Goal: Transaction & Acquisition: Obtain resource

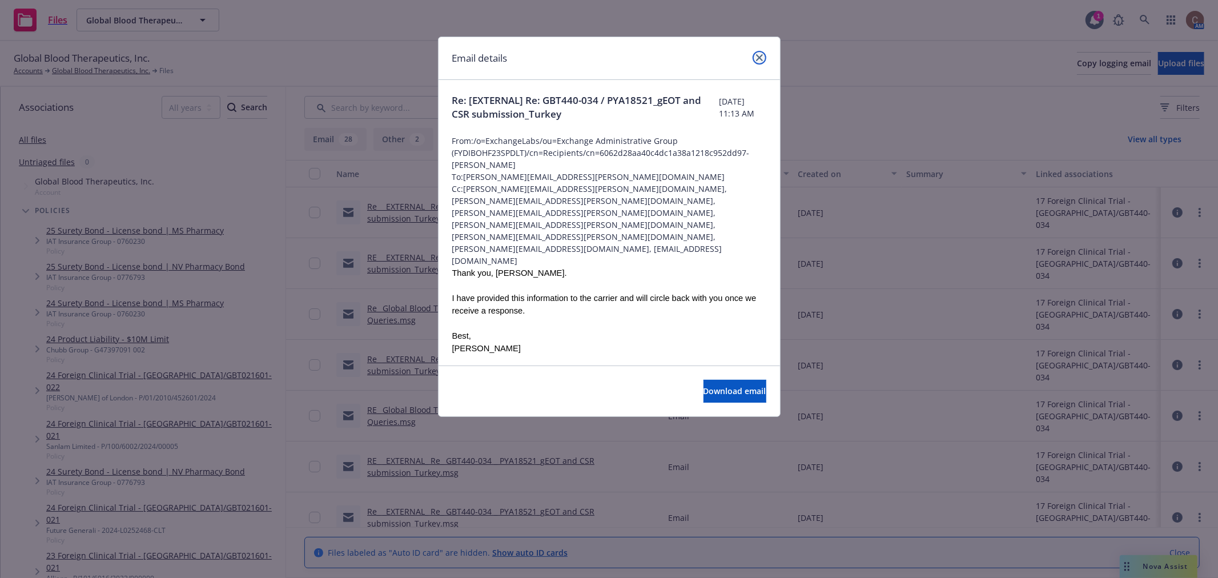
click at [761, 60] on icon "close" at bounding box center [759, 57] width 7 height 7
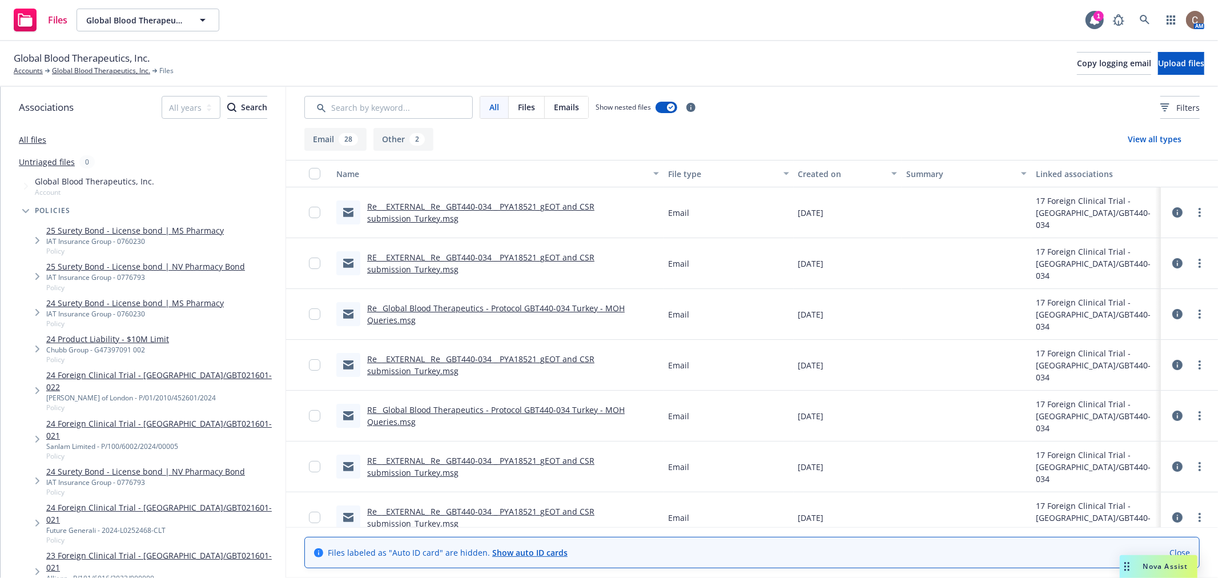
drag, startPoint x: 638, startPoint y: 16, endPoint x: 639, endPoint y: 6, distance: 9.7
click at [638, 16] on div "Files Global Blood Therapeutics, Inc. Global Blood Therapeutics, Inc. 1 AM" at bounding box center [609, 20] width 1218 height 41
click at [791, 13] on div "Files Global Blood Therapeutics, Inc. Global Blood Therapeutics, Inc. 1 AM" at bounding box center [609, 20] width 1218 height 41
drag, startPoint x: 471, startPoint y: 27, endPoint x: 695, endPoint y: 34, distance: 224.0
click at [695, 34] on div "Files Global Blood Therapeutics, Inc. Global Blood Therapeutics, Inc. 1 AM" at bounding box center [609, 20] width 1218 height 41
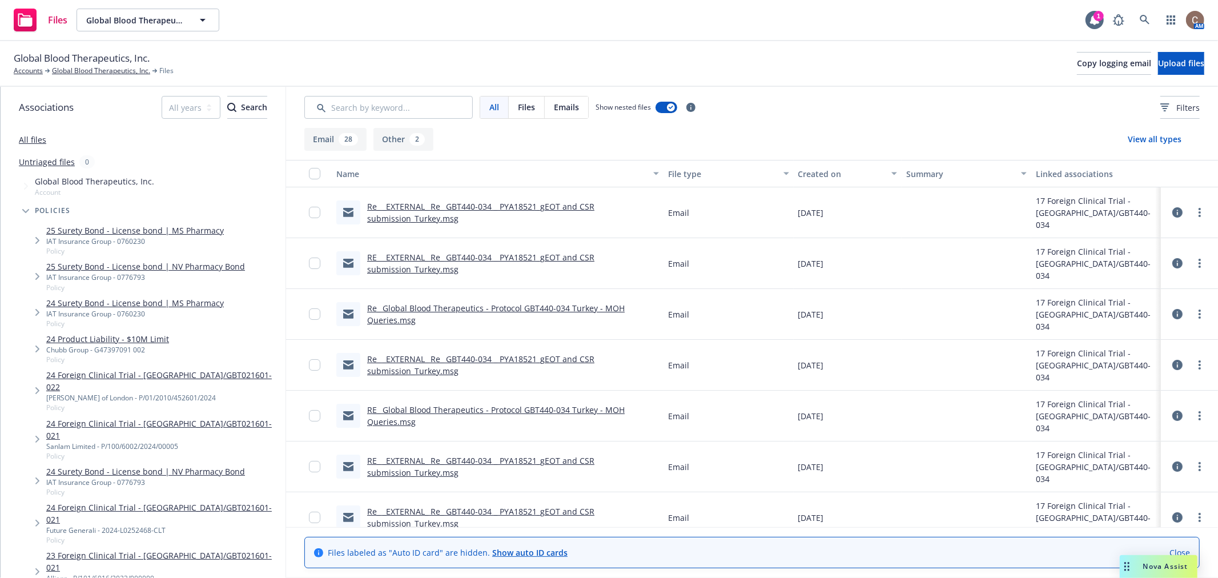
drag, startPoint x: 423, startPoint y: 47, endPoint x: 710, endPoint y: 66, distance: 287.4
click at [710, 66] on div "Global Blood Therapeutics, Inc. Accounts Global Blood Therapeutics, Inc. Files …" at bounding box center [609, 64] width 1218 height 46
click at [751, 69] on div "Global Blood Therapeutics, Inc. Accounts Global Blood Therapeutics, Inc. Files …" at bounding box center [609, 63] width 1191 height 25
drag, startPoint x: 456, startPoint y: 63, endPoint x: 758, endPoint y: 74, distance: 302.4
click at [758, 74] on div "Global Blood Therapeutics, Inc. Accounts Global Blood Therapeutics, Inc. Files …" at bounding box center [609, 63] width 1191 height 25
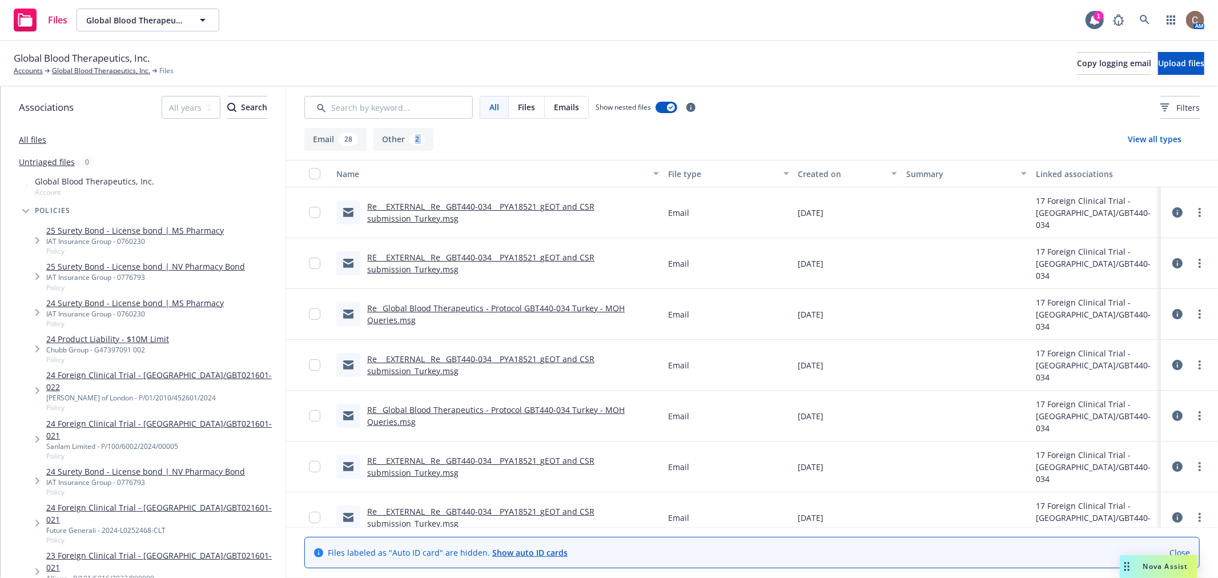
drag, startPoint x: 529, startPoint y: 141, endPoint x: 819, endPoint y: 141, distance: 290.2
click at [819, 141] on div "Email 28 Other 2 View all types" at bounding box center [752, 139] width 896 height 23
drag, startPoint x: 819, startPoint y: 137, endPoint x: 805, endPoint y: 137, distance: 13.7
click at [819, 136] on div "Email 28 Other 2 View all types" at bounding box center [752, 139] width 896 height 23
click at [463, 133] on div "Email 28 Other 2 View all types" at bounding box center [752, 139] width 896 height 23
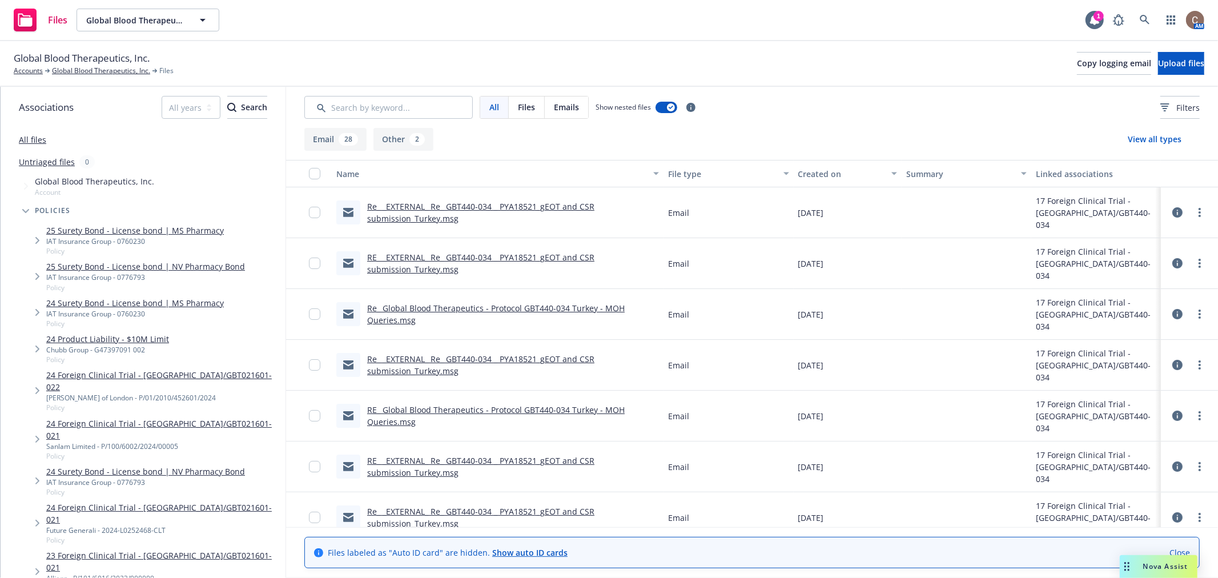
click at [700, 53] on div "Global Blood Therapeutics, Inc. Accounts Global Blood Therapeutics, Inc. Files …" at bounding box center [609, 63] width 1191 height 25
click at [81, 70] on link "Global Blood Therapeutics, Inc." at bounding box center [101, 71] width 98 height 10
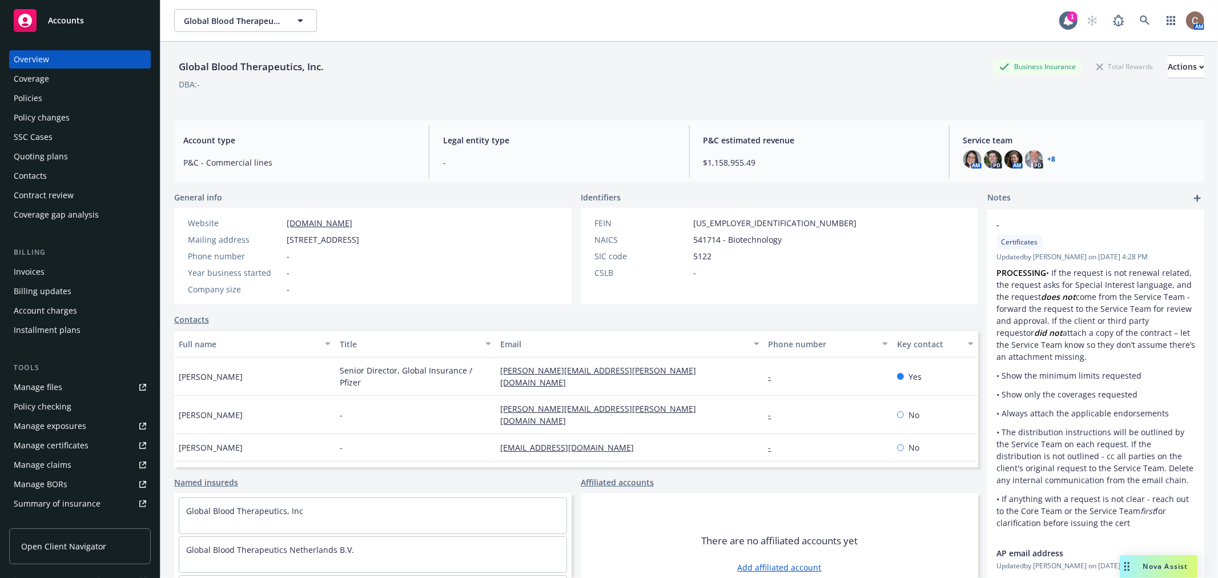
click at [58, 99] on div "Policies" at bounding box center [80, 98] width 133 height 18
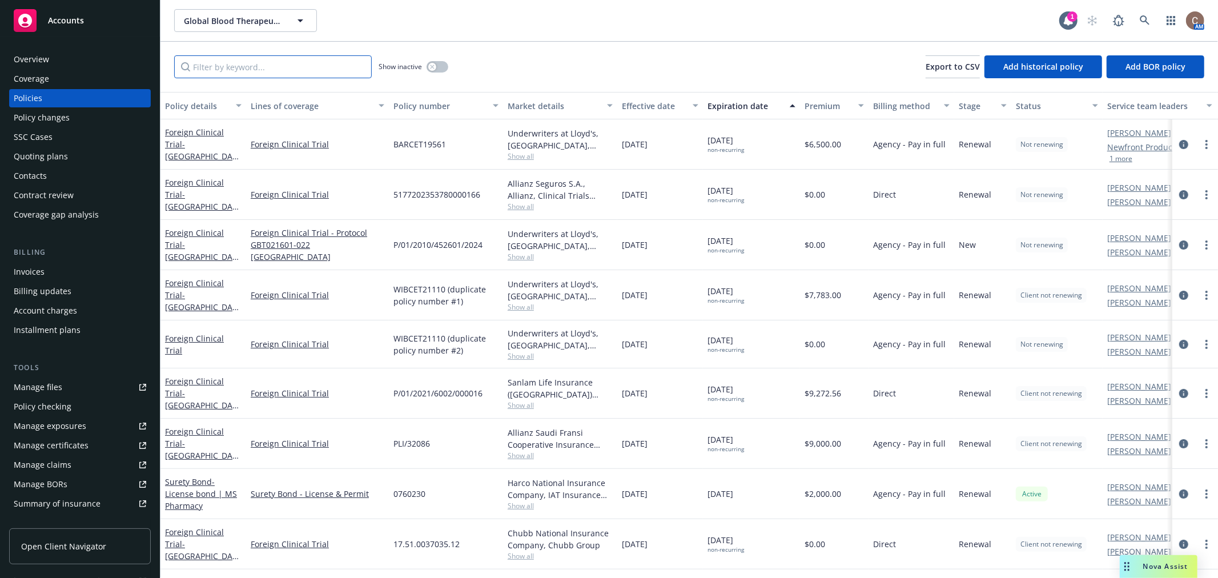
click at [240, 71] on input "Filter by keyword..." at bounding box center [273, 66] width 198 height 23
click at [438, 67] on button "button" at bounding box center [438, 66] width 22 height 11
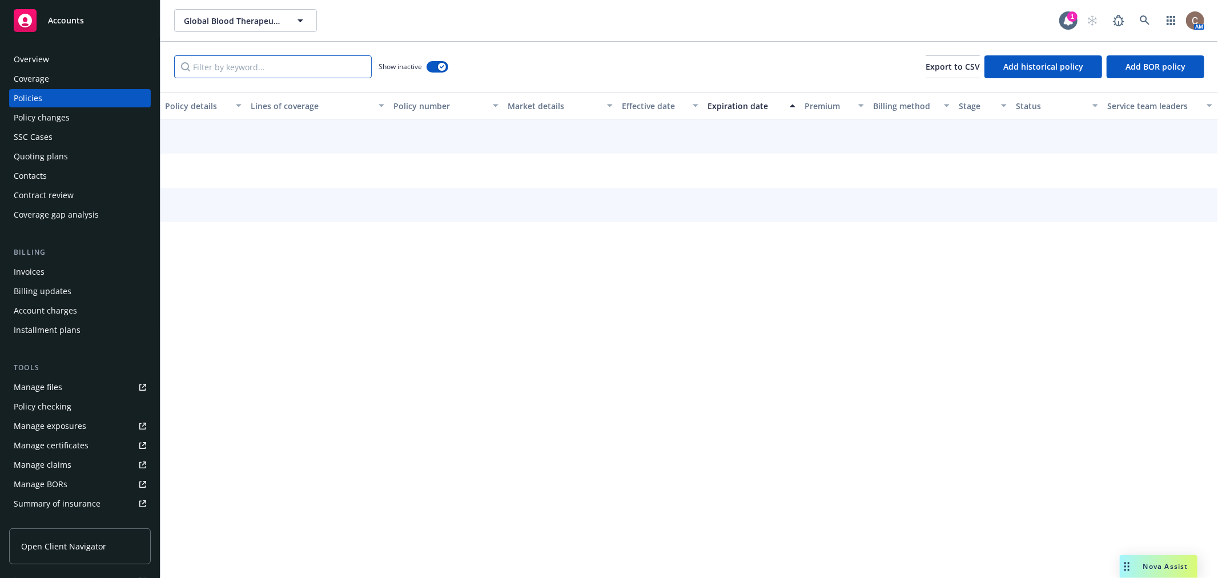
click at [287, 67] on input "Filter by keyword..." at bounding box center [273, 66] width 198 height 23
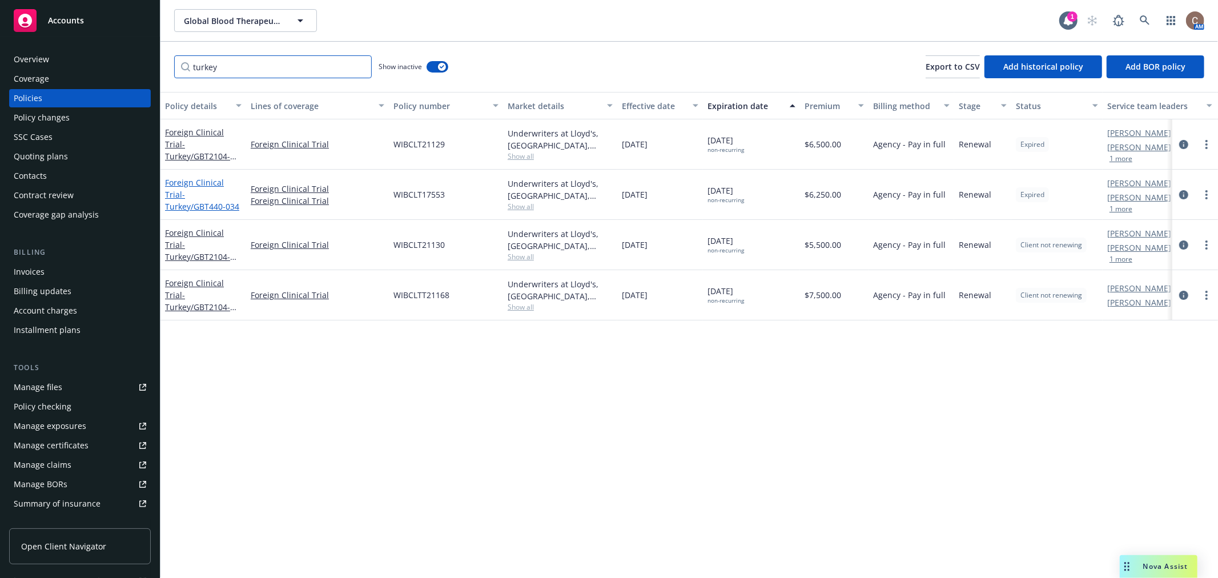
type input "turkey"
click at [215, 189] on span "- Turkey/GBT440-034" at bounding box center [202, 200] width 74 height 23
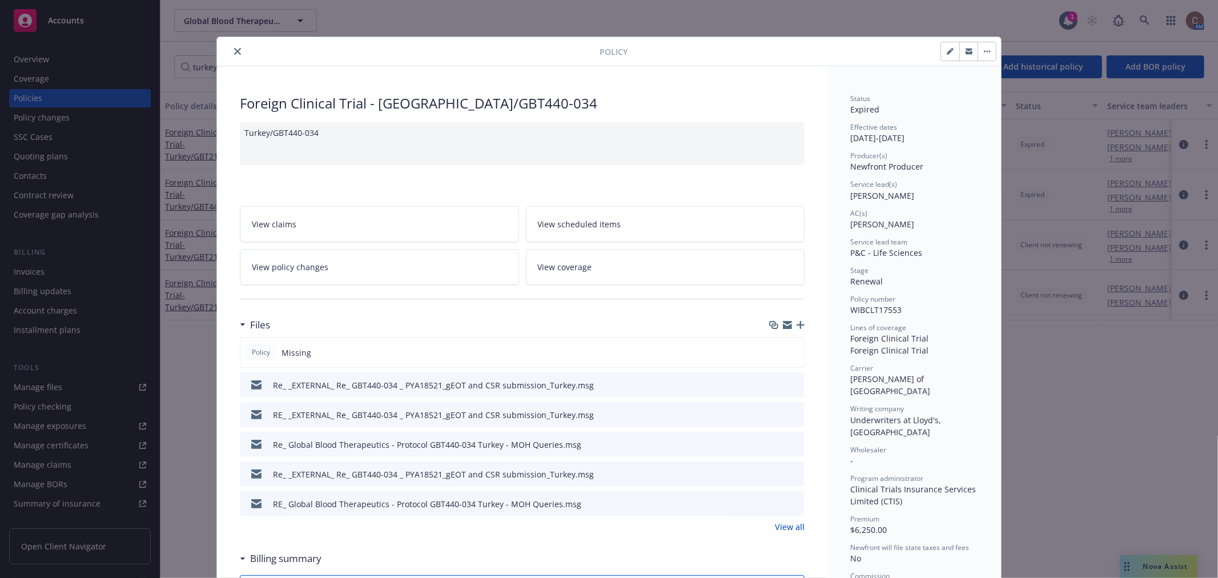
drag, startPoint x: 507, startPoint y: 105, endPoint x: 229, endPoint y: 93, distance: 277.9
click at [318, 62] on div "Policy" at bounding box center [609, 51] width 784 height 29
click at [328, 58] on div "Policy" at bounding box center [609, 51] width 784 height 29
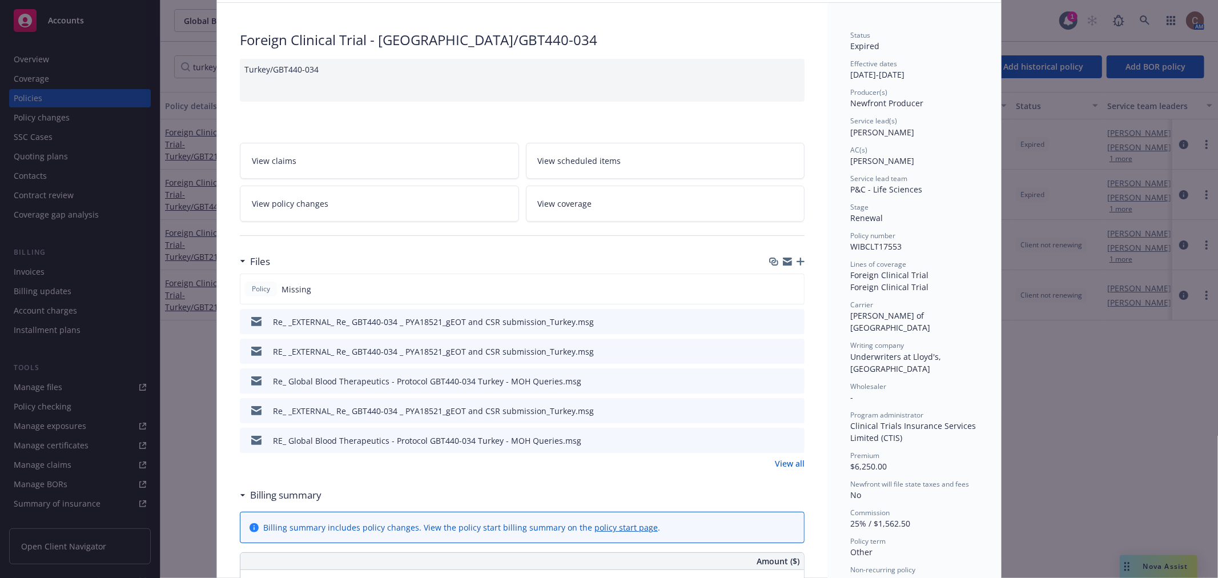
scroll to position [127, 0]
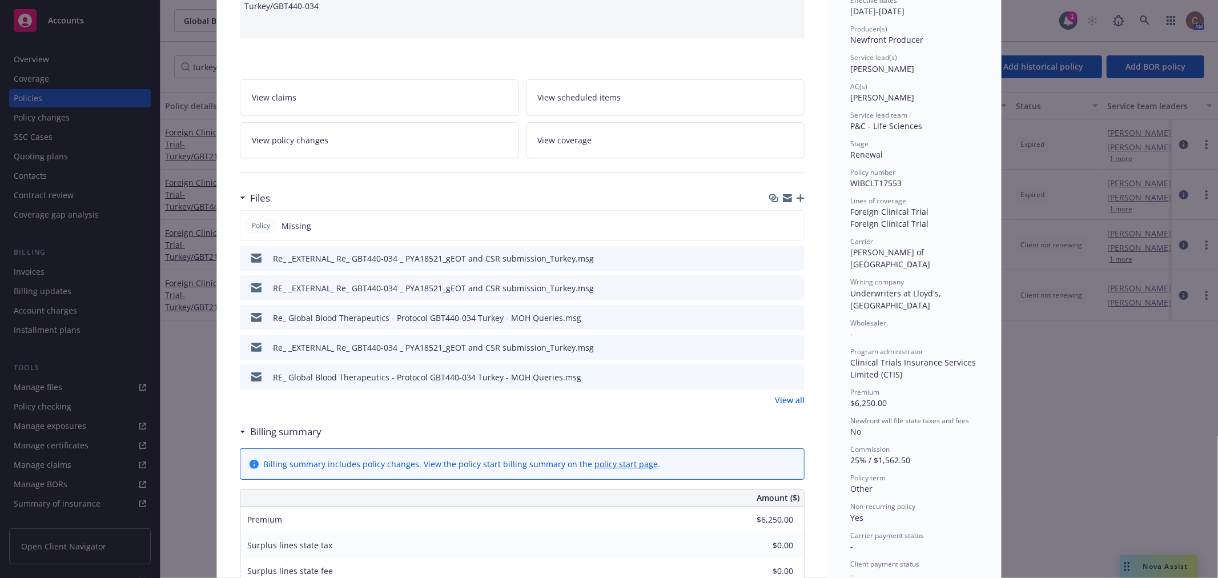
click at [797, 206] on div "Files" at bounding box center [522, 198] width 565 height 24
click at [797, 198] on icon "button" at bounding box center [801, 198] width 8 height 8
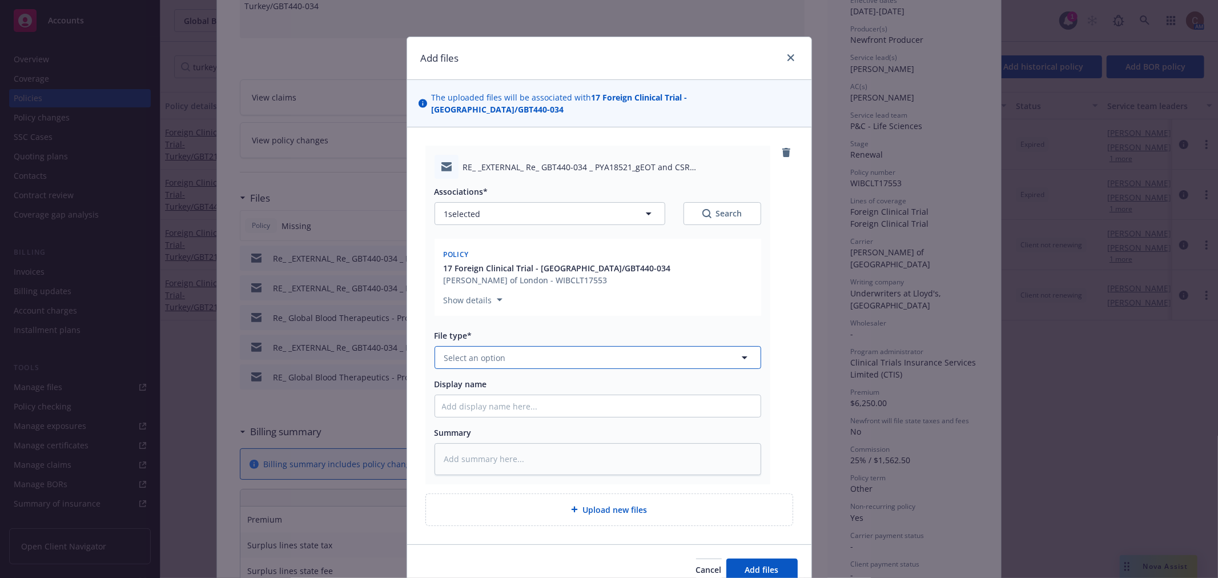
click at [553, 346] on button "Select an option" at bounding box center [598, 357] width 327 height 23
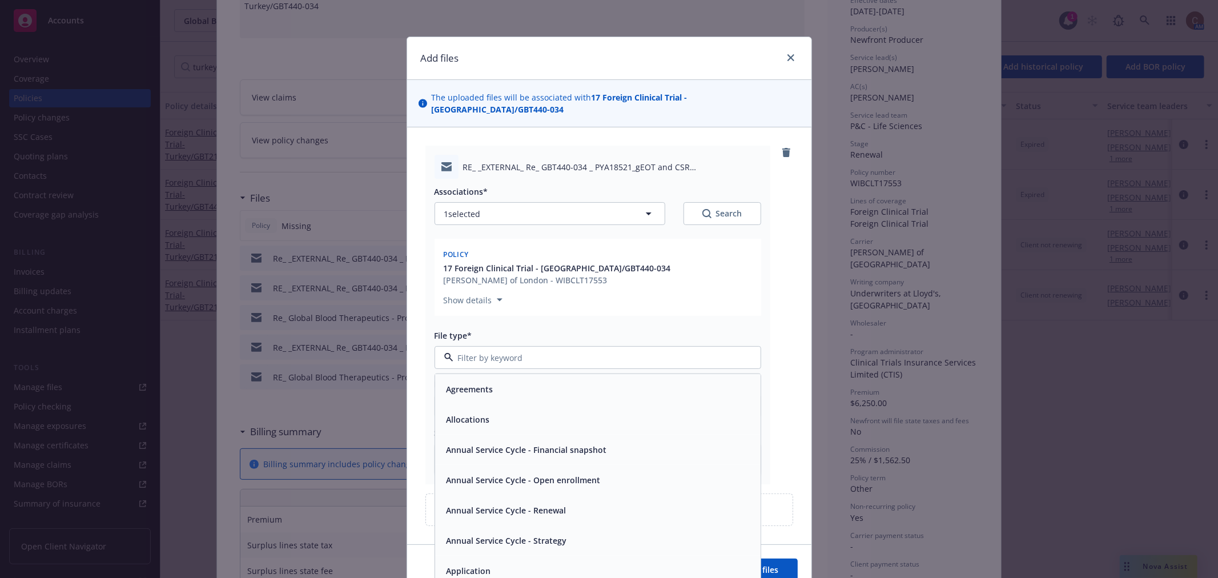
click at [589, 312] on div "Associations* 1 selected Search Policy 17 Foreign Clinical Trial - Turkey/GBT44…" at bounding box center [598, 327] width 327 height 296
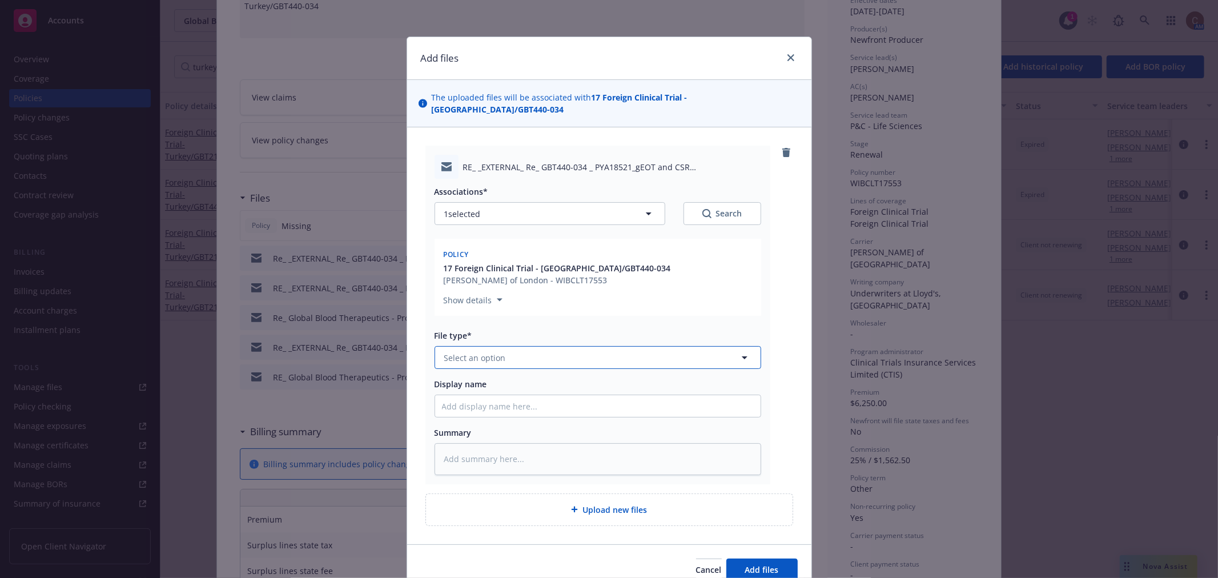
click at [566, 353] on button "Select an option" at bounding box center [598, 357] width 327 height 23
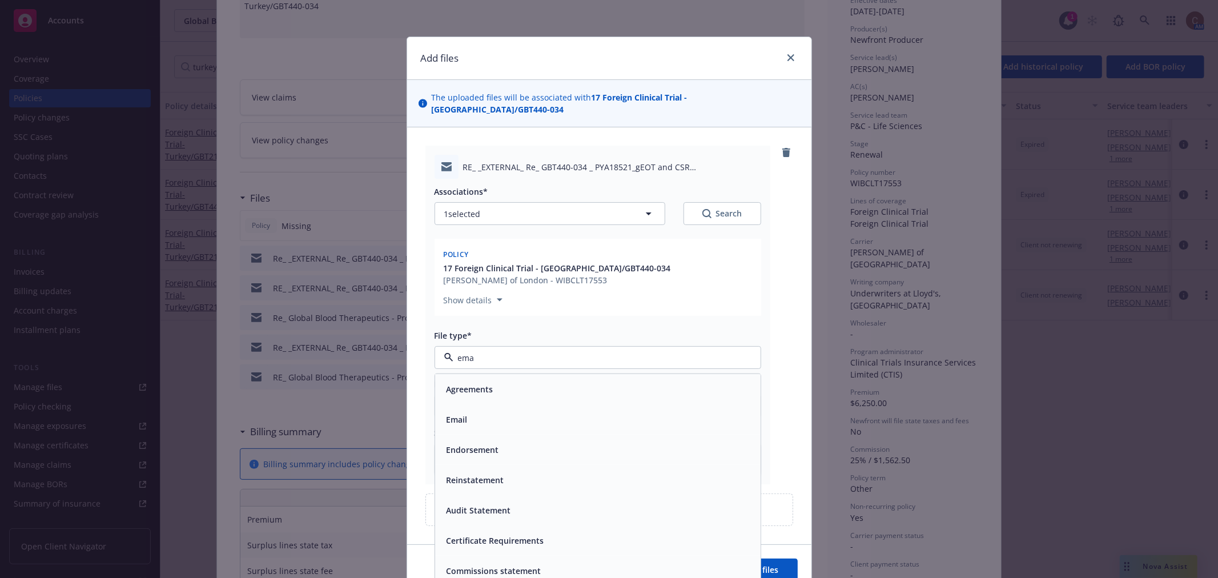
type input "emai"
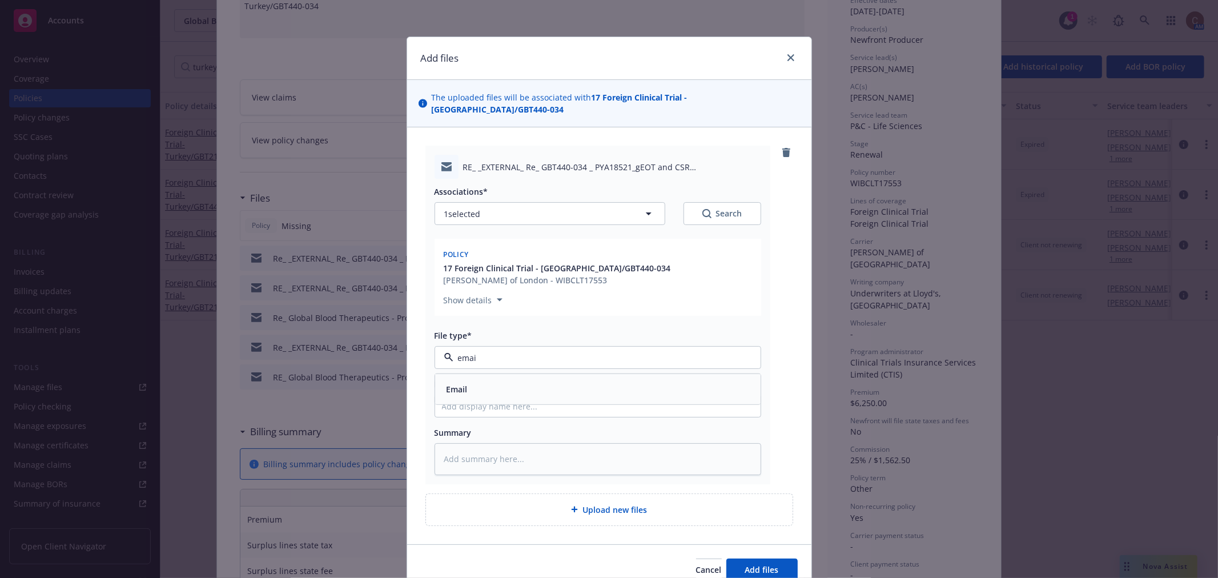
click at [523, 381] on div "Email" at bounding box center [598, 389] width 312 height 17
click at [537, 378] on div "Display name" at bounding box center [598, 384] width 327 height 12
click at [534, 398] on input "Display name" at bounding box center [598, 406] width 326 height 22
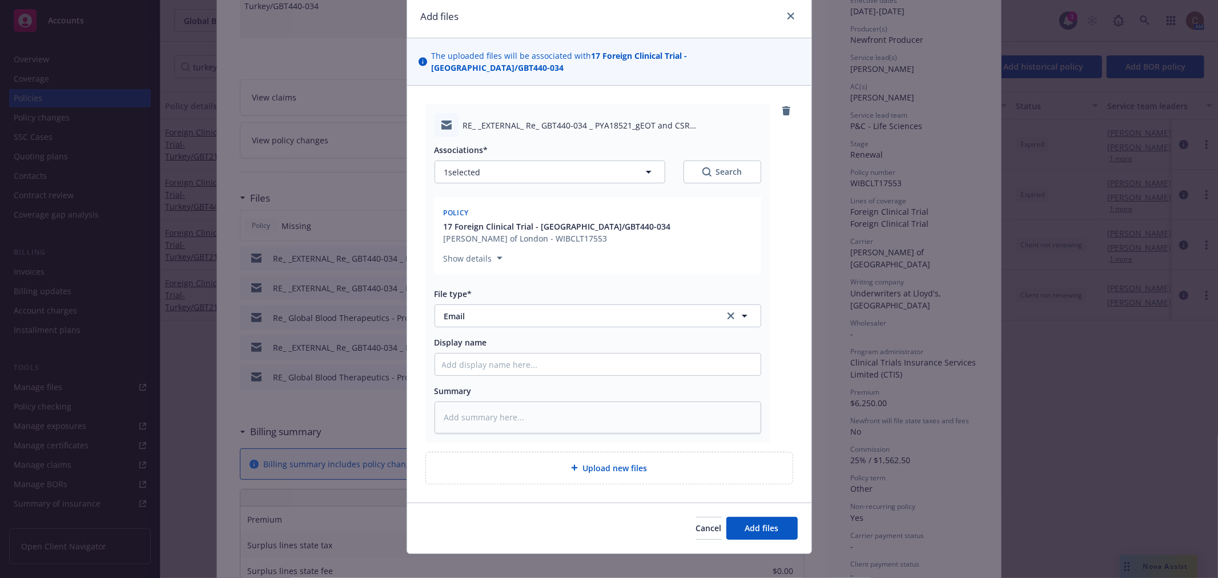
click at [770, 358] on div "RE_ _EXTERNAL_ Re_ GBT440-034 _ PYA18521_gEOT and CSR submission_Turkey.msg Ass…" at bounding box center [610, 273] width 368 height 338
click at [729, 359] on input "Display name" at bounding box center [598, 365] width 326 height 22
click at [528, 355] on input "Display name" at bounding box center [598, 365] width 326 height 22
paste input "Re: GBT440-034 / PYA18521_gEOT and CSR submission_Turkey"
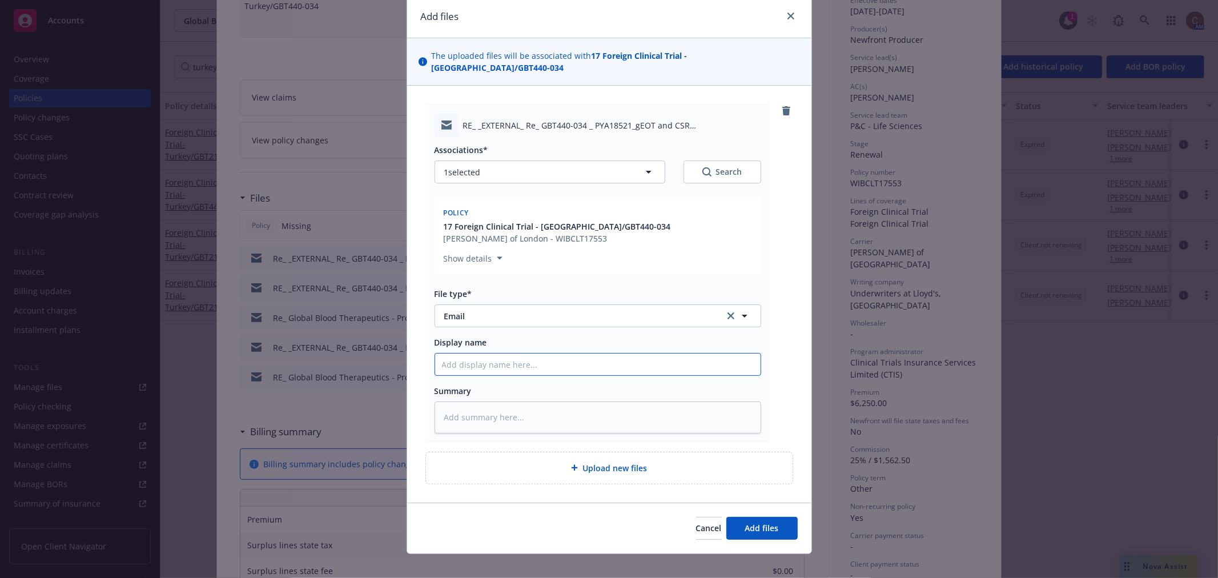
type textarea "x"
type input "Re: GBT440-034 / PYA18521_gEOT and CSR submission_Turkey"
type textarea "x"
type input "Re: GBT440-034 / PYA18521_gEOT and CSR submission_Turkey"
type textarea "x"
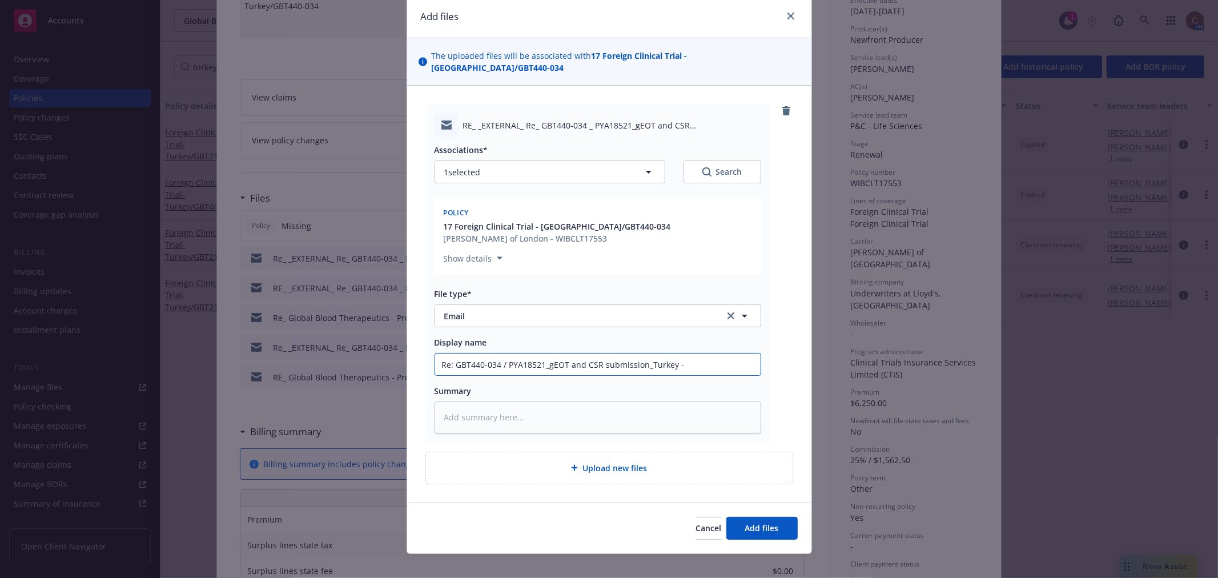
type input "Re: GBT440-034 / PYA18521_gEOT and CSR submission_Turkey -"
type textarea "x"
type input "Re: GBT440-034 / PYA18521_gEOT and CSR submission_Turkey - A"
type textarea "x"
type input "Re: GBT440-034 / PYA18521_gEOT and CSR submission_Turkey - AP"
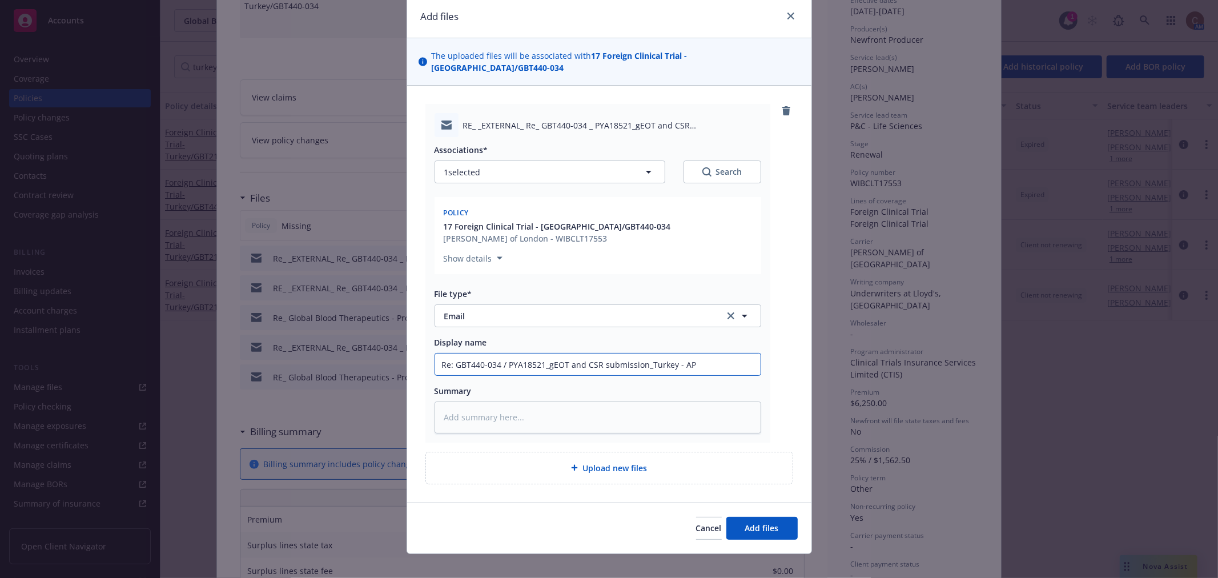
type textarea "x"
type input "Re: GBT440-034 / PYA18521_gEOT and CSR submission_Turkey - AP"
type textarea "x"
type input "Re: GBT440-034 / PYA18521_gEOT and CSR submission_Turkey - AP t"
type textarea "x"
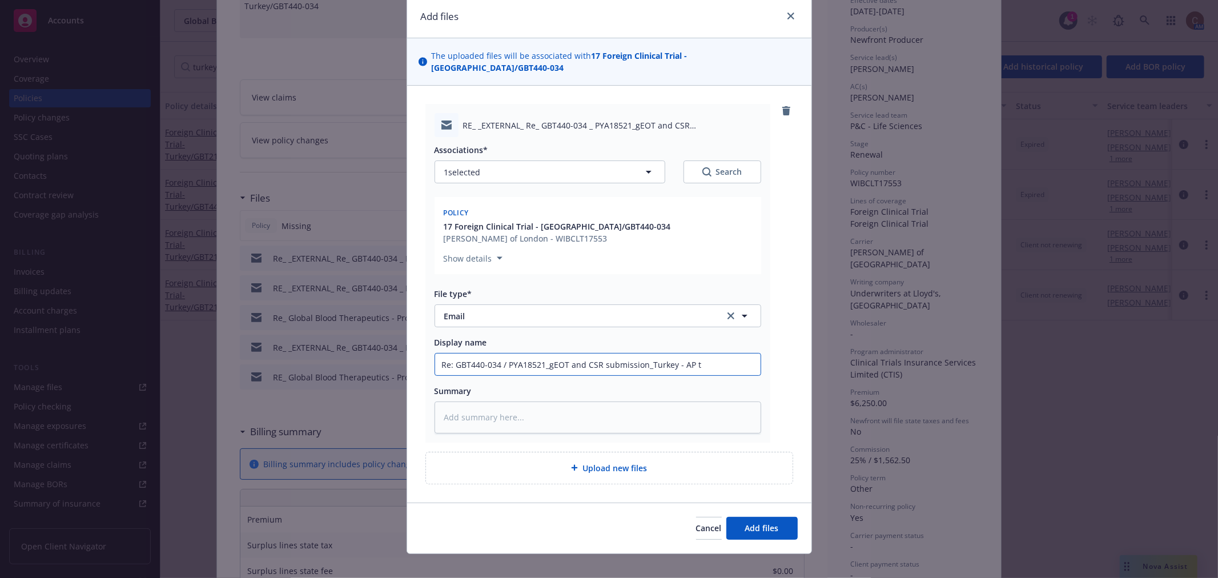
type input "Re: GBT440-034 / PYA18521_gEOT and CSR submission_Turkey - AP to"
type textarea "x"
type input "Re: GBT440-034 / PYA18521_gEOT and CSR submission_Turkey - AP to"
type textarea "x"
type input "Re: GBT440-034 / PYA18521_gEOT and CSR submission_Turkey - AP to r"
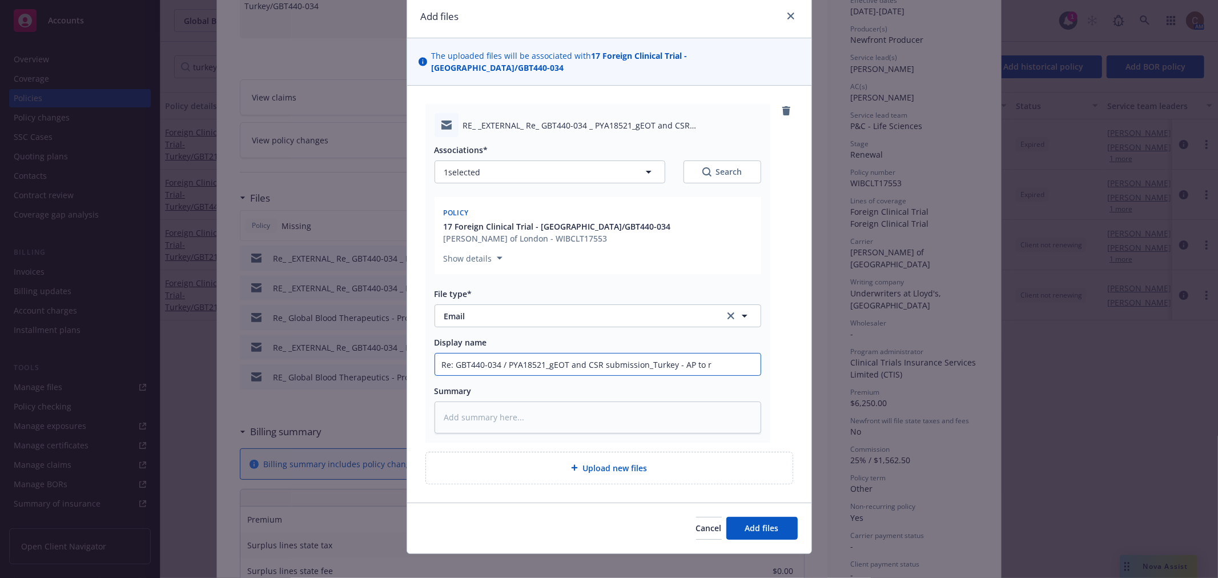
type textarea "x"
type input "Re: GBT440-034 / PYA18521_gEOT and CSR submission_Turkey - AP to re"
type textarea "x"
type input "Re: GBT440-034 / PYA18521_gEOT and CSR submission_Turkey - AP to ren"
type textarea "x"
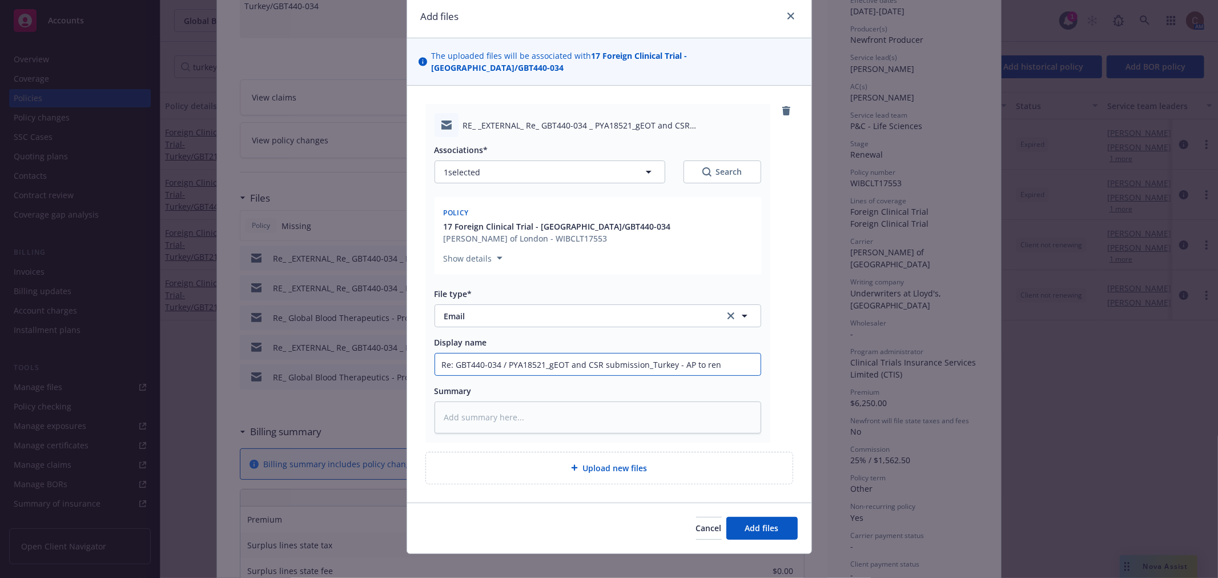
type input "Re: GBT440-034 / PYA18521_gEOT and CSR submission_Turkey - AP to rene"
type textarea "x"
type input "Re: GBT440-034 / PYA18521_gEOT and CSR submission_Turkey - AP to renew"
type textarea "x"
type input "Re: GBT440-034 / PYA18521_gEOT and CSR submission_Turkey - AP to renew"
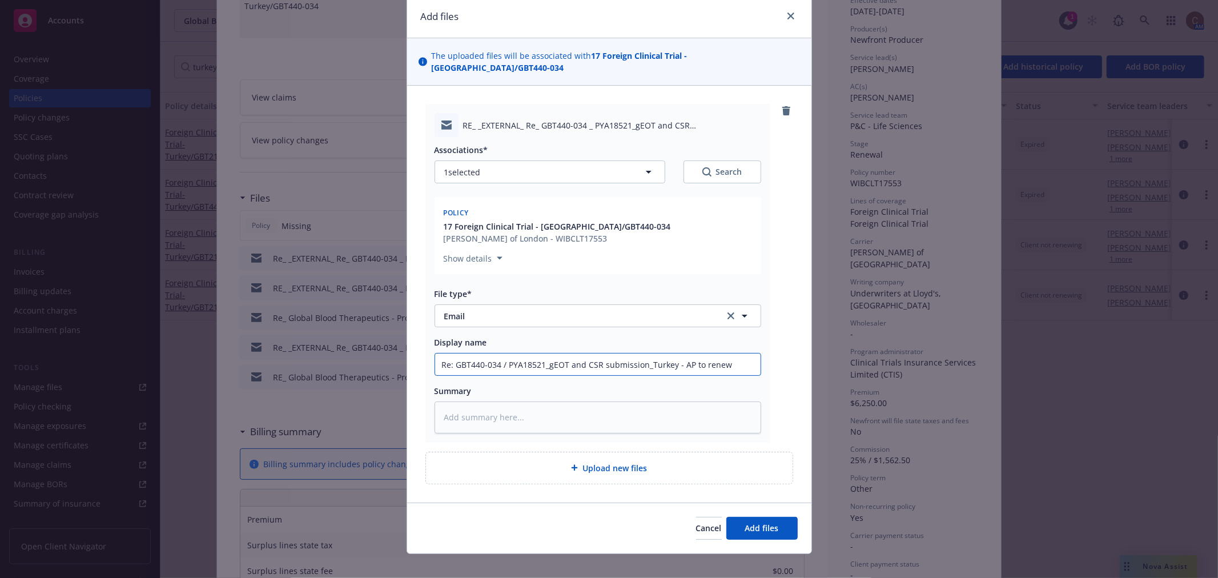
type textarea "x"
type input "Re: GBT440-034 / PYA18521_gEOT and CSR submission_Turkey - AP to renew f"
type textarea "x"
type input "Re: GBT440-034 / PYA18521_gEOT and CSR submission_Turkey - AP to renew fro"
type textarea "x"
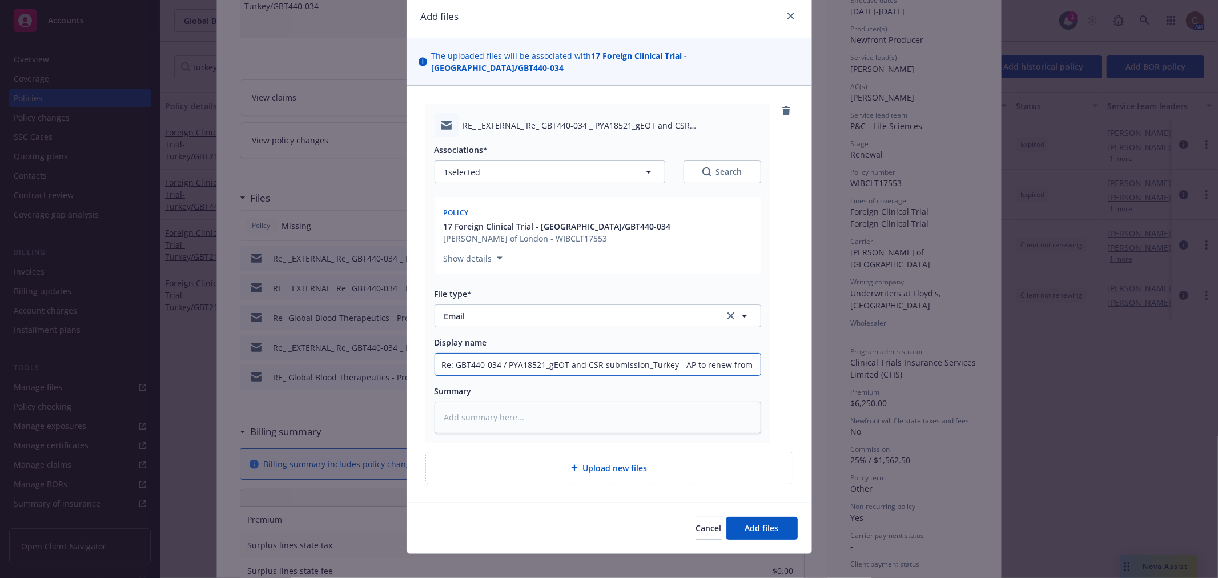
type input "Re: GBT440-034 / PYA18521_gEOT and CSR submission_Turkey - AP to renew from"
type textarea "x"
type input "Re: GBT440-034 / PYA18521_gEOT and CSR submission_Turkey - AP to renew from C"
type textarea "x"
type input "Re: GBT440-034 / PYA18521_gEOT and CSR submission_Turkey - AP to renew from CTI"
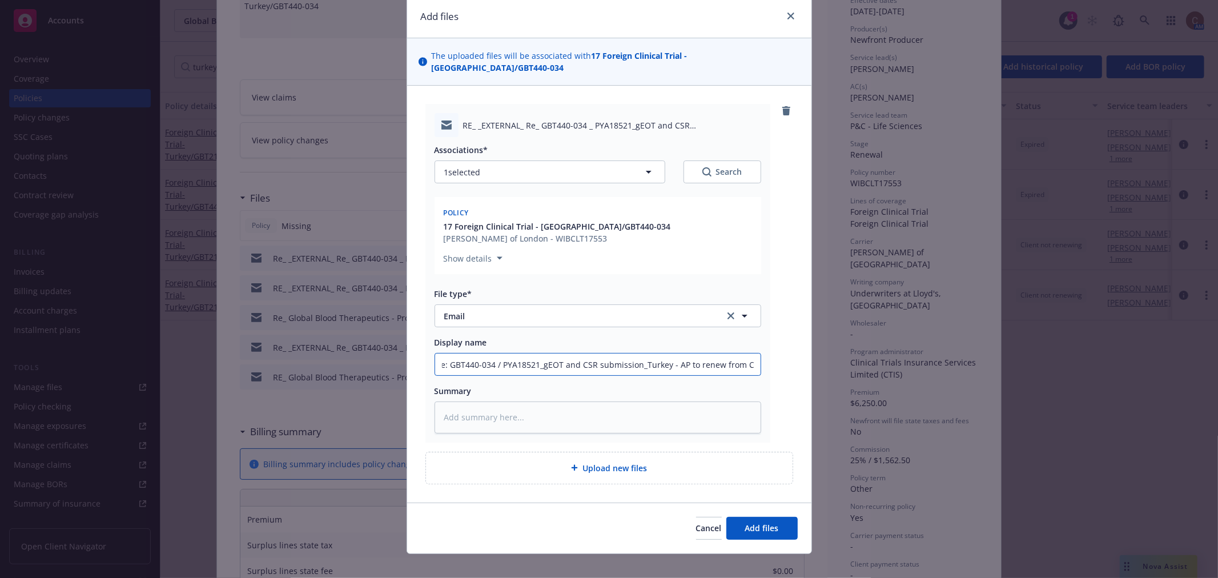
type textarea "x"
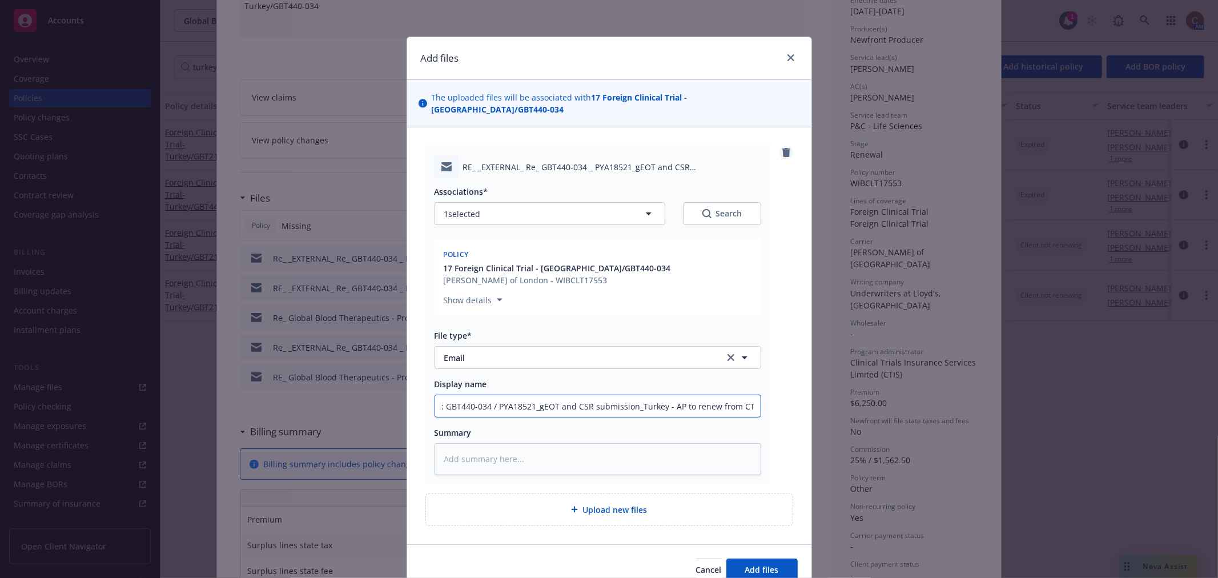
type input "Re: GBT440-034 / PYA18521_gEOT and CSR submission_Turkey - AP to renew from CTIS"
click at [780, 146] on link "remove" at bounding box center [787, 153] width 14 height 14
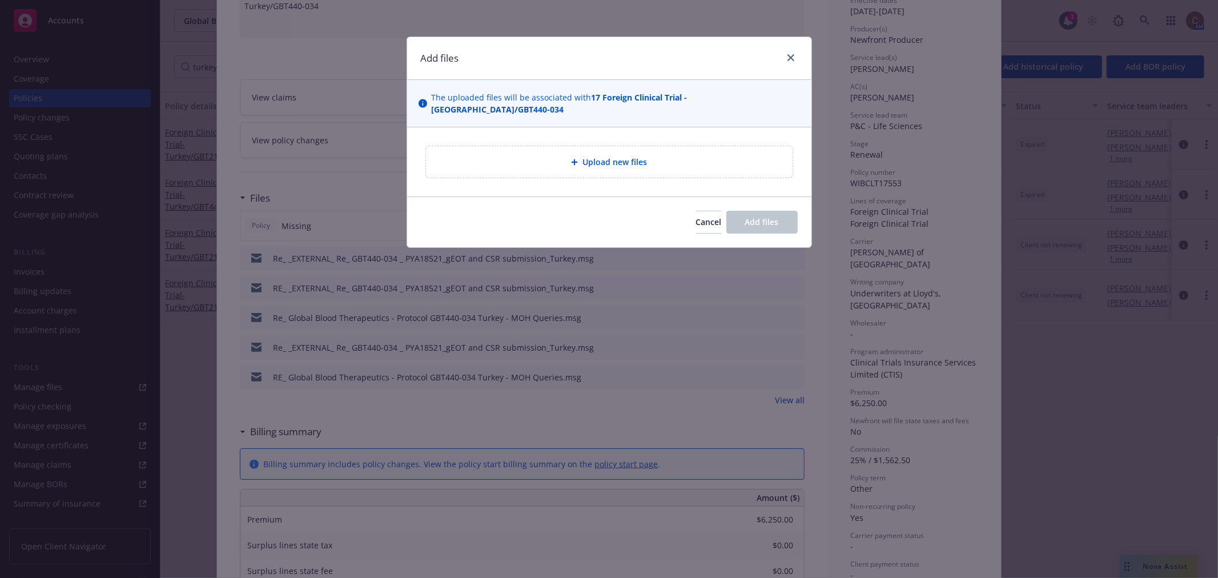
type textarea "x"
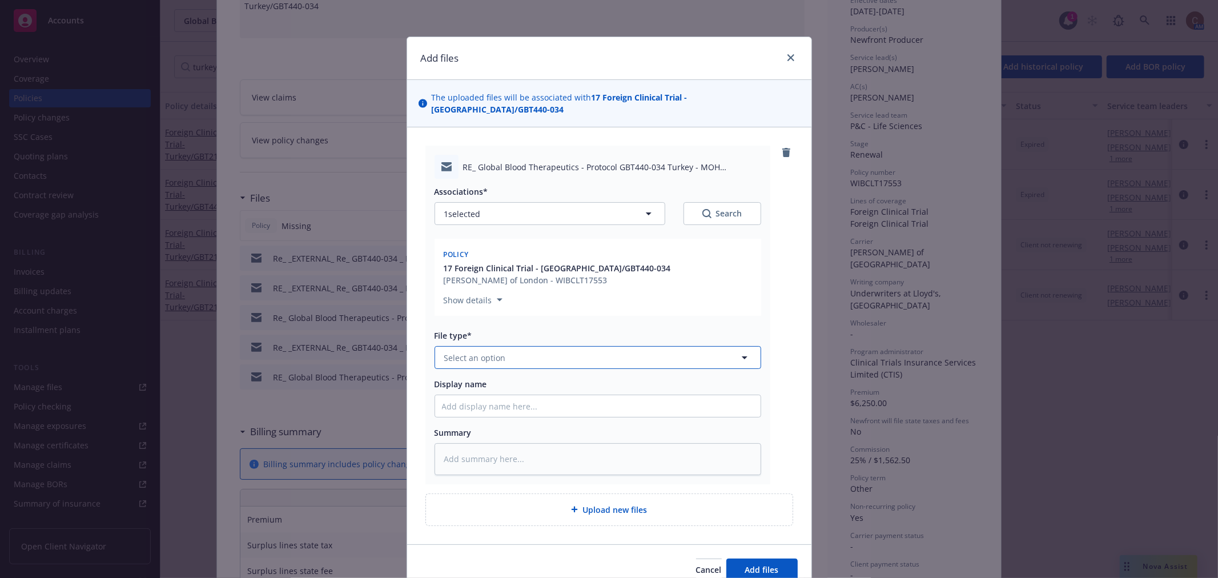
click at [518, 349] on button "Select an option" at bounding box center [598, 357] width 327 height 23
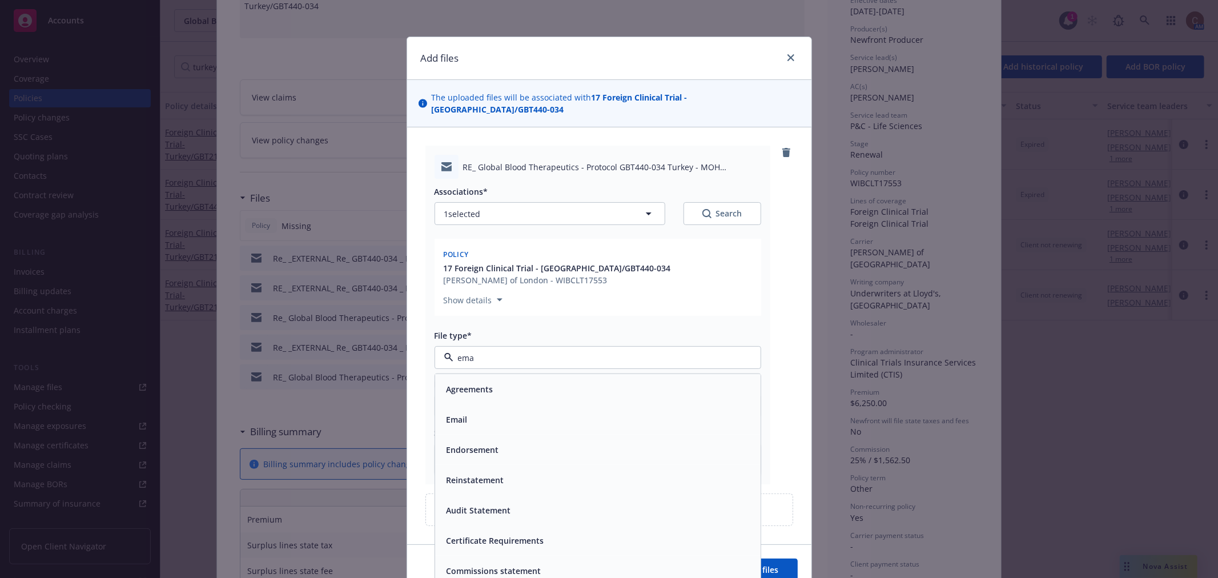
type input "emai"
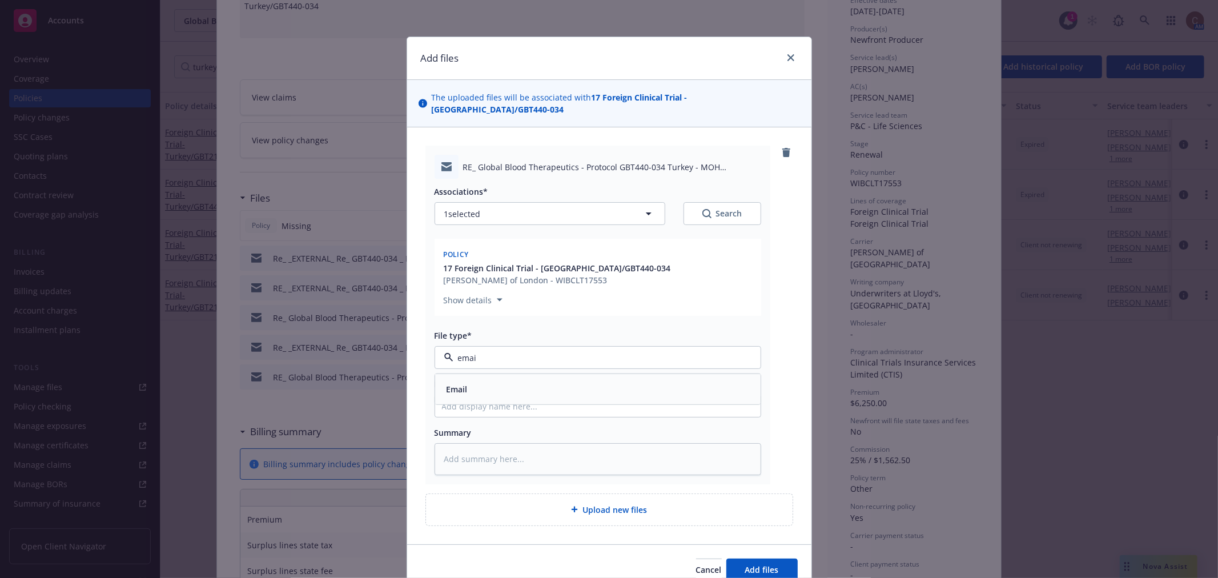
click at [515, 381] on div "Email" at bounding box center [598, 389] width 312 height 17
click at [461, 398] on input "Display name" at bounding box center [598, 406] width 326 height 22
paste input "Global Blood Therapeutics - Protocol GBT440-034 Turkey - MOH Queries"
type textarea "x"
type input "Global Blood Therapeutics - Protocol GBT440-034 Turkey - MOH Queries"
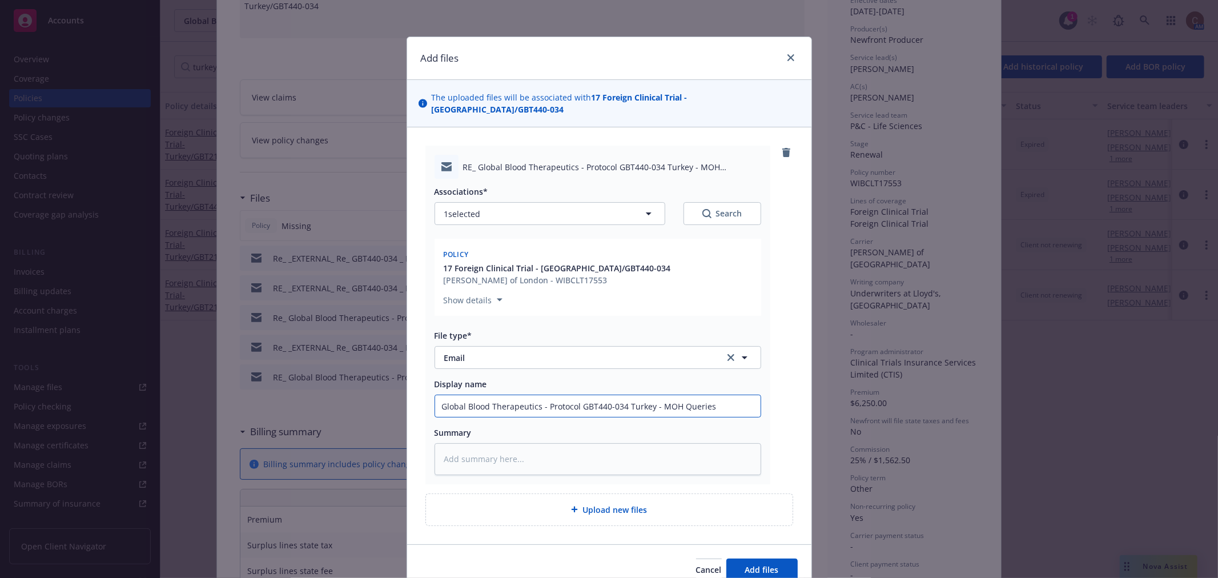
type textarea "x"
type input "Global Blood Therapeutics - Protocol GBT440-034 Turkey - MOH Queries"
type textarea "x"
type input "Global Blood Therapeutics - Protocol GBT440-034 Turkey - MOH Queries -"
type textarea "x"
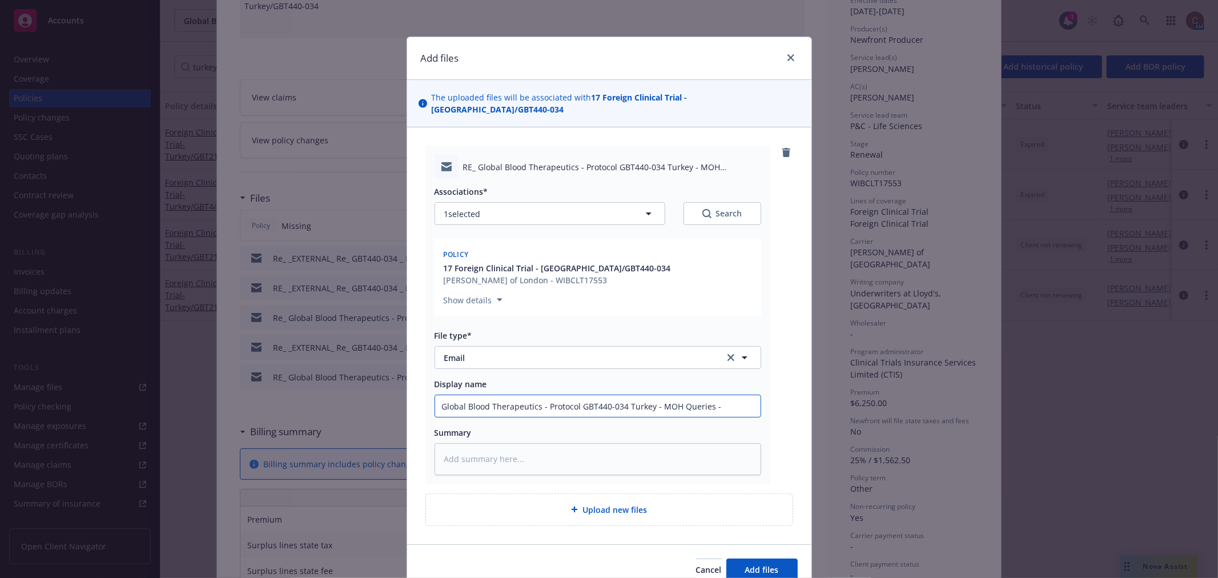
type input "Global Blood Therapeutics - Protocol GBT440-034 Turkey - MOH Queries -"
type textarea "x"
type input "Global Blood Therapeutics - Protocol GBT440-034 Turkey - MOH Queries - A"
type textarea "x"
type input "Global Blood Therapeutics - Protocol GBT440-034 Turkey - MOH Queries - AP"
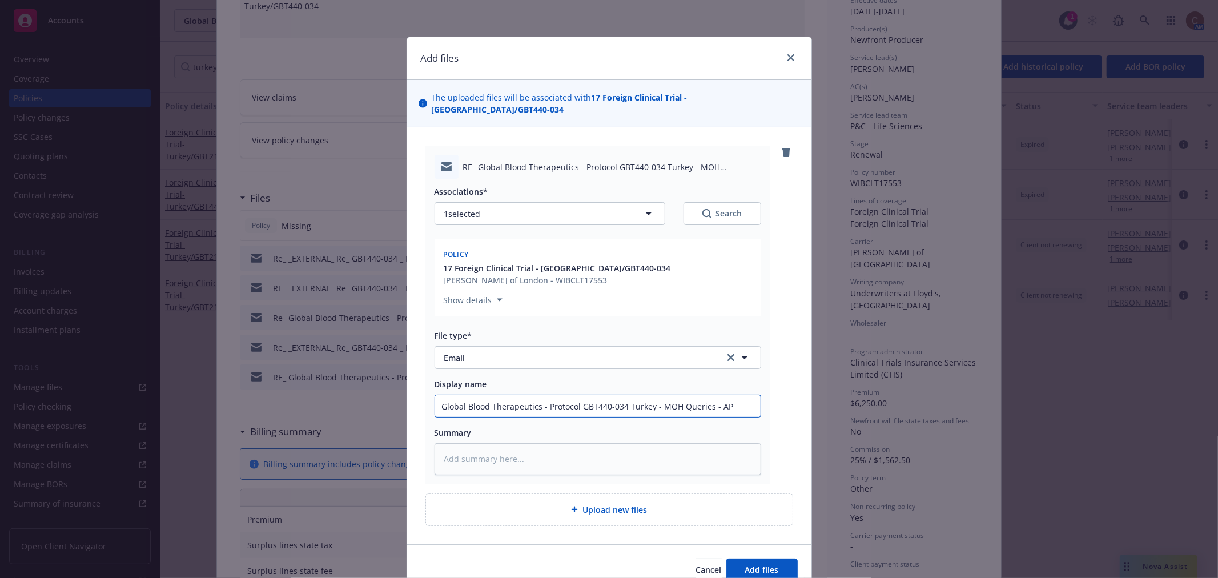
type textarea "x"
type input "Global Blood Therapeutics - Protocol GBT440-034 Turkey - MOH Queries - AP"
type textarea "x"
type input "Global Blood Therapeutics - Protocol GBT440-034 Turkey - MOH Queries - AP t"
type textarea "x"
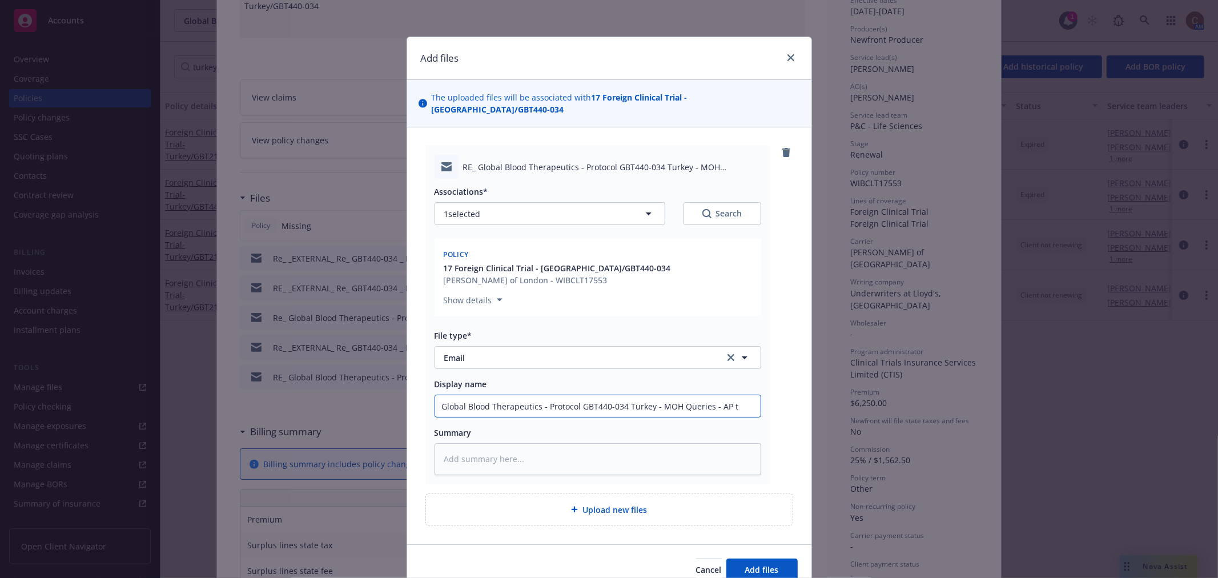
type input "Global Blood Therapeutics - Protocol GBT440-034 Turkey - MOH Queries - AP to"
type textarea "x"
type input "Global Blood Therapeutics - Protocol GBT440-034 Turkey - MOH Queries - AP to"
type textarea "x"
type input "Global Blood Therapeutics - Protocol GBT440-034 Turkey - MOH Queries - AP to r"
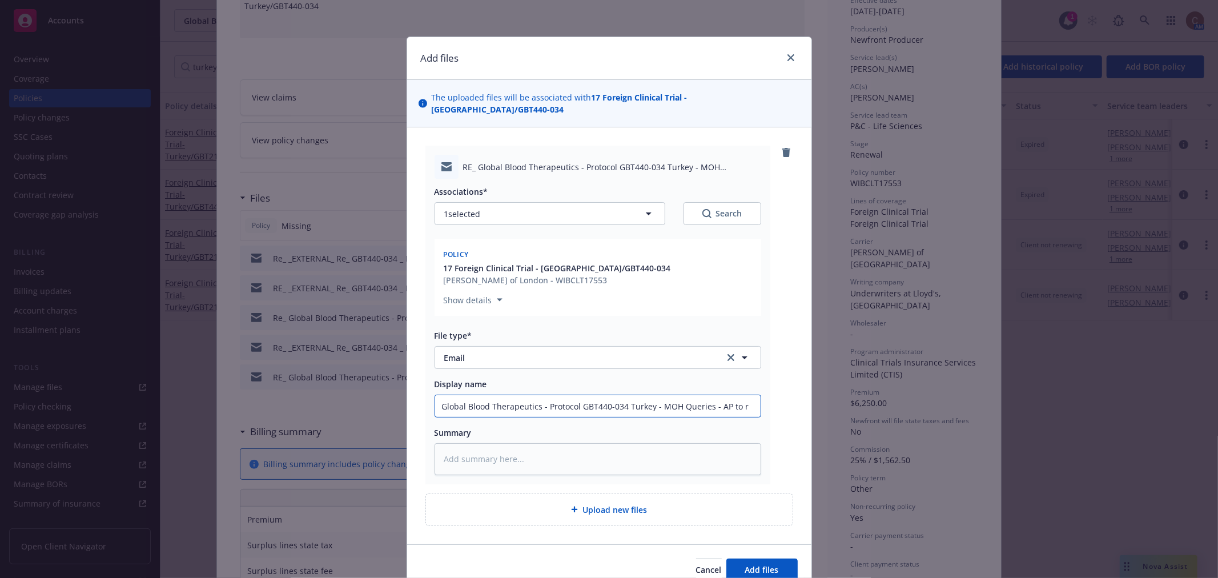
type textarea "x"
type input "Global Blood Therapeutics - Protocol GBT440-034 Turkey - MOH Queries - AP to re"
type textarea "x"
type input "Global Blood Therapeutics - Protocol GBT440-034 Turkey - MOH Queries - AP to ren"
type textarea "x"
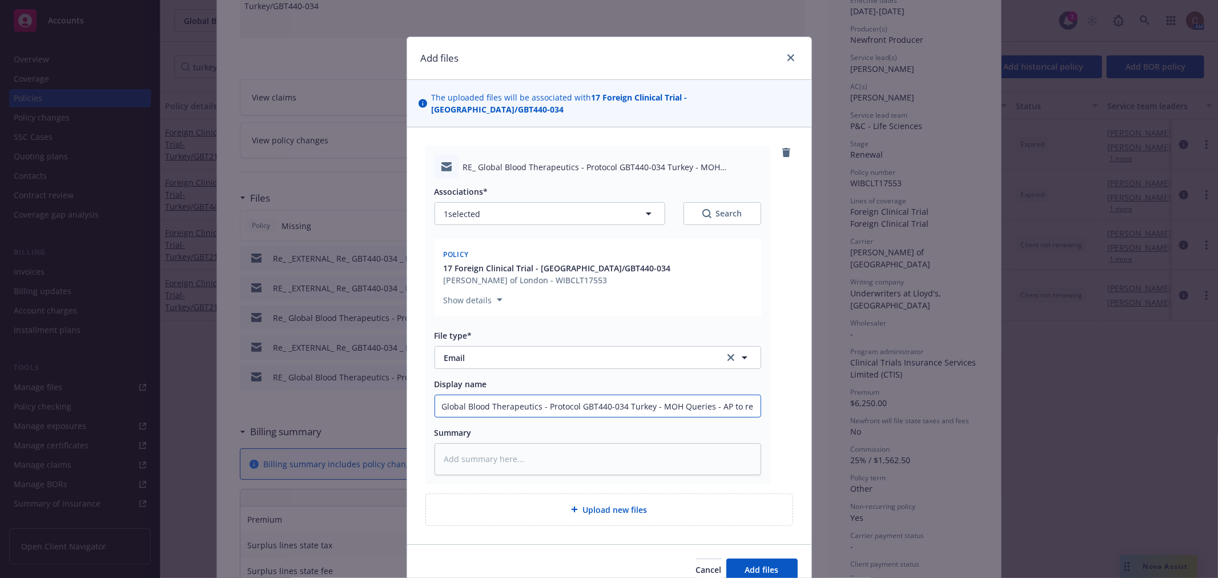
type input "Global Blood Therapeutics - Protocol GBT440-034 Turkey - MOH Queries - AP to re…"
type textarea "x"
type input "Global Blood Therapeutics - Protocol GBT440-034 Turkey - MOH Queries - AP to re…"
type textarea "x"
type input "Global Blood Therapeutics - Protocol GBT440-034 Turkey - MOH Queries - AP to re…"
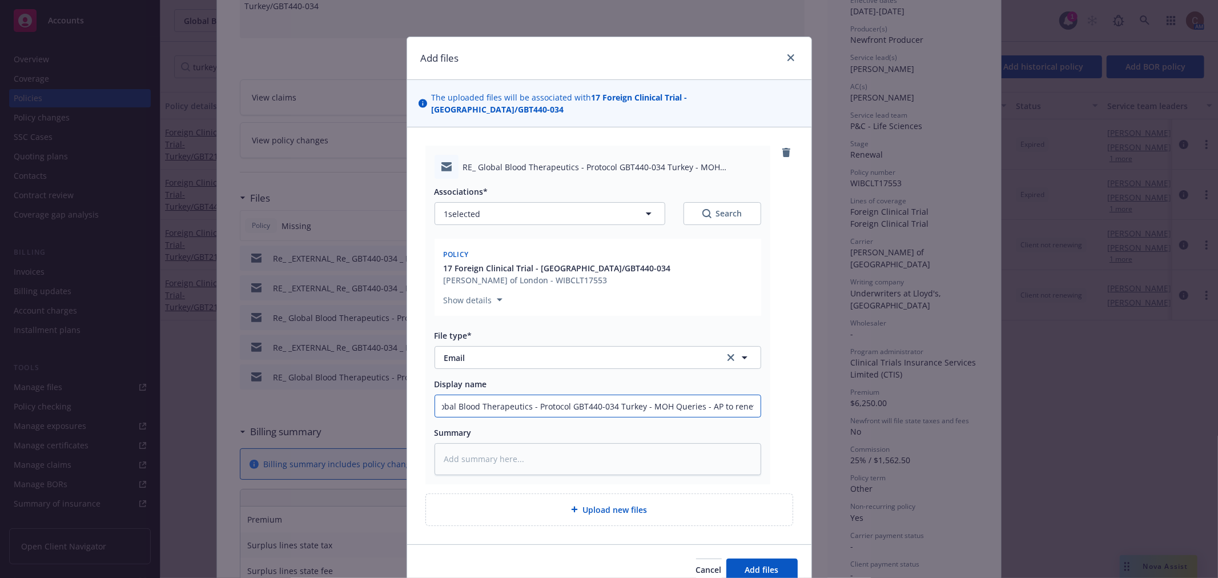
type textarea "x"
type input "Global Blood Therapeutics - Protocol GBT440-034 Turkey - MOH Queries - AP to re…"
type textarea "x"
type input "Global Blood Therapeutics - Protocol GBT440-034 Turkey - MOH Queries - AP to re…"
type textarea "x"
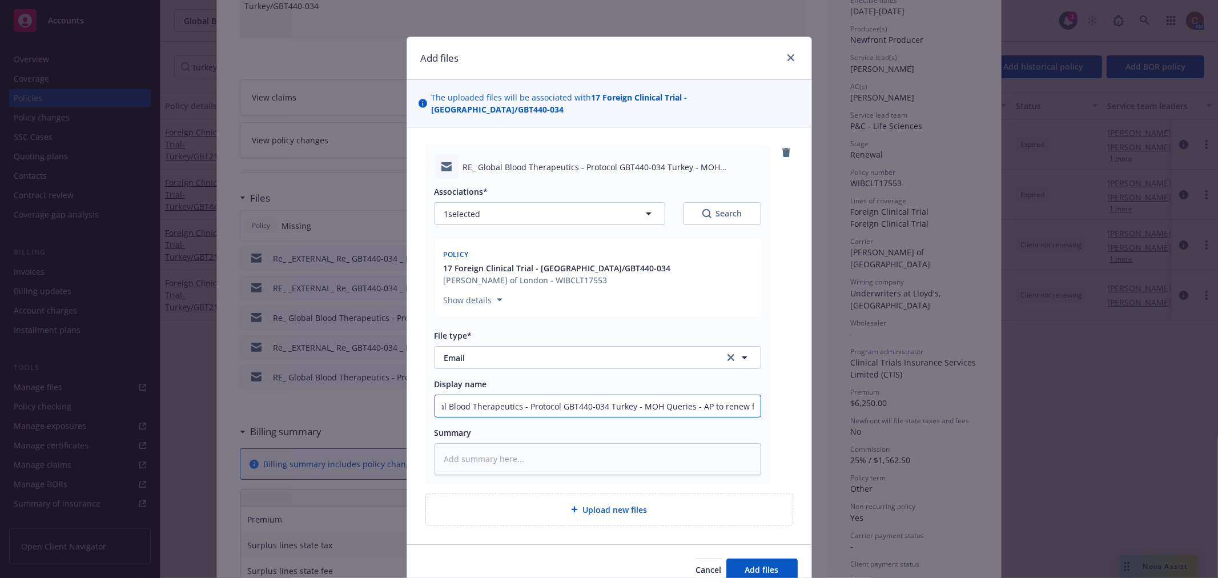
type input "Global Blood Therapeutics - Protocol GBT440-034 Turkey - MOH Queries - AP to re…"
type textarea "x"
type input "Global Blood Therapeutics - Protocol GBT440-034 Turkey - MOH Queries - AP to re…"
type textarea "x"
type input "Global Blood Therapeutics - Protocol GBT440-034 Turkey - MOH Queries - AP to re…"
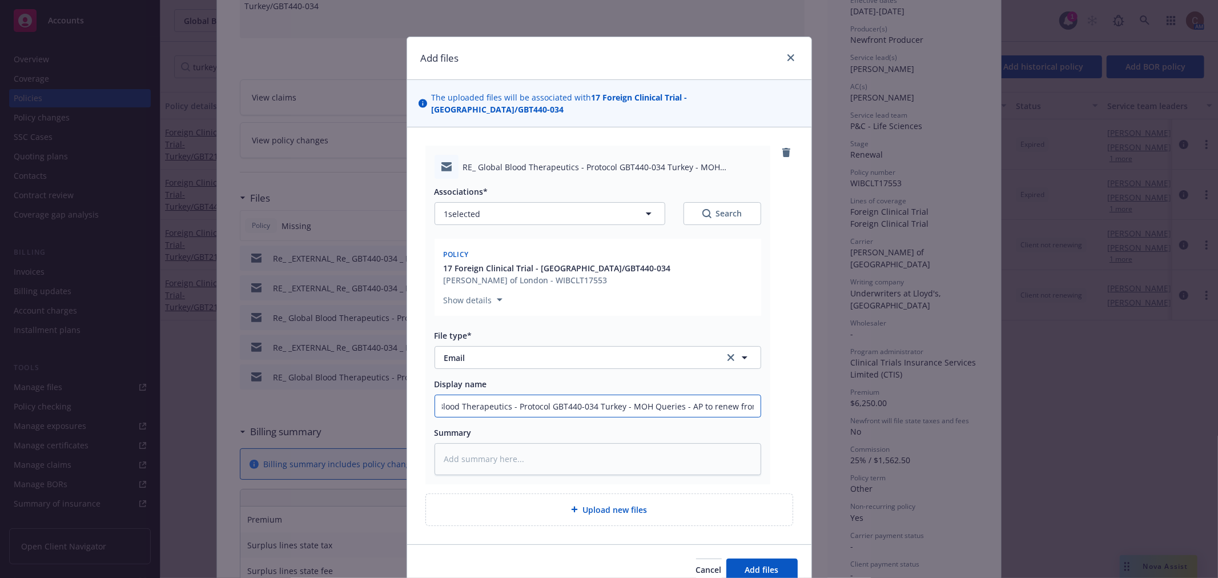
type textarea "x"
type input "Global Blood Therapeutics - Protocol GBT440-034 Turkey - MOH Queries - AP to re…"
type textarea "x"
type input "Global Blood Therapeutics - Protocol GBT440-034 Turkey - MOH Queries - AP to re…"
type textarea "x"
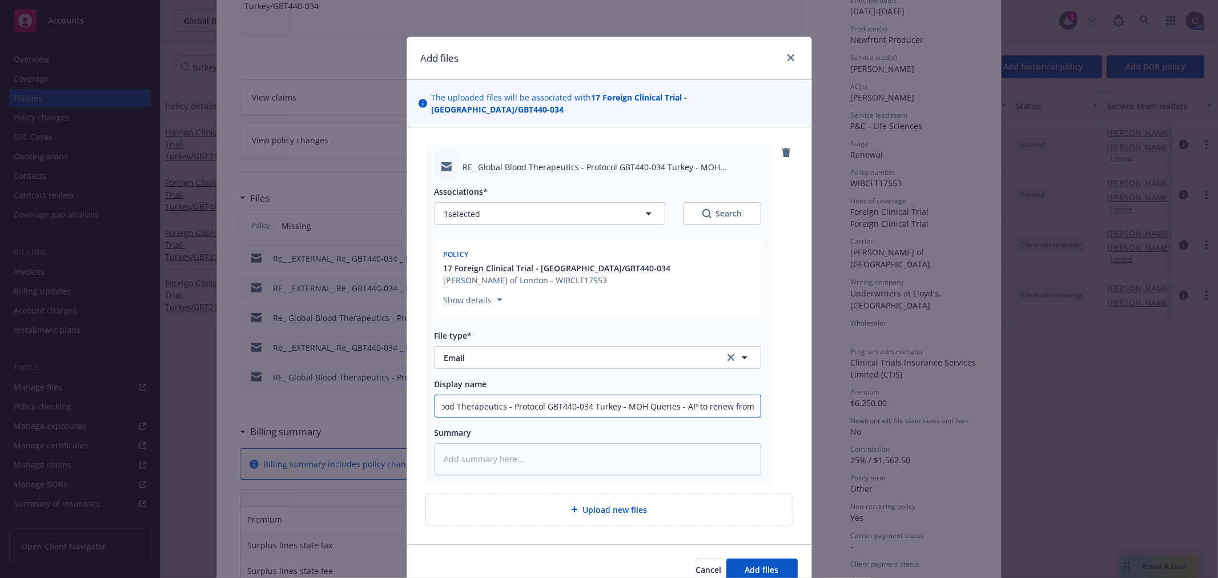
type input "Global Blood Therapeutics - Protocol GBT440-034 Turkey - MOH Queries - AP to re…"
type textarea "x"
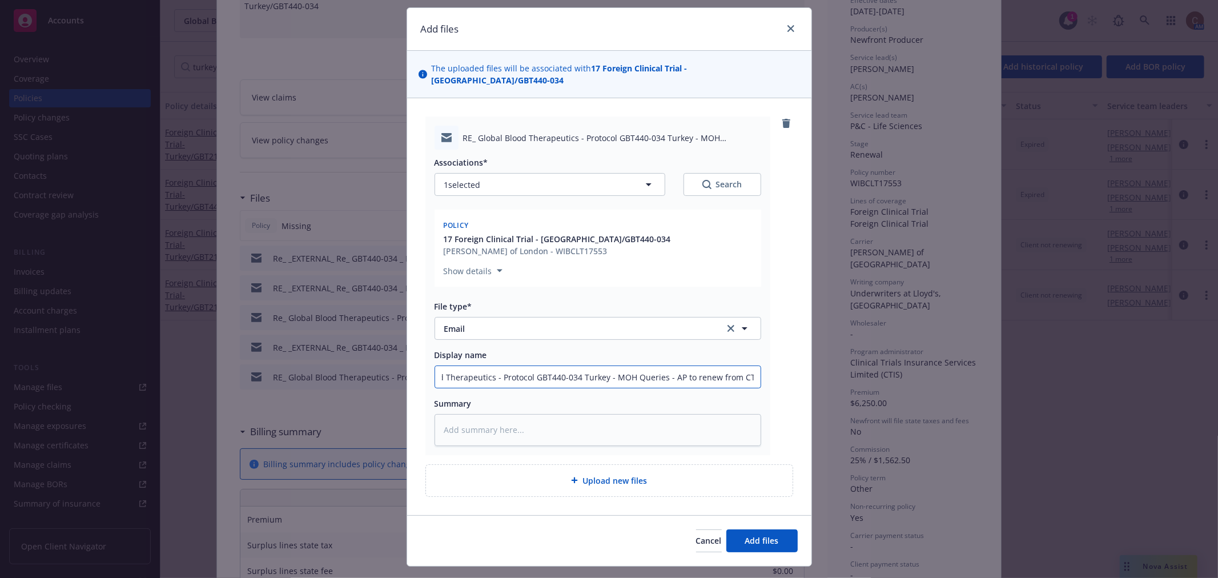
scroll to position [42, 0]
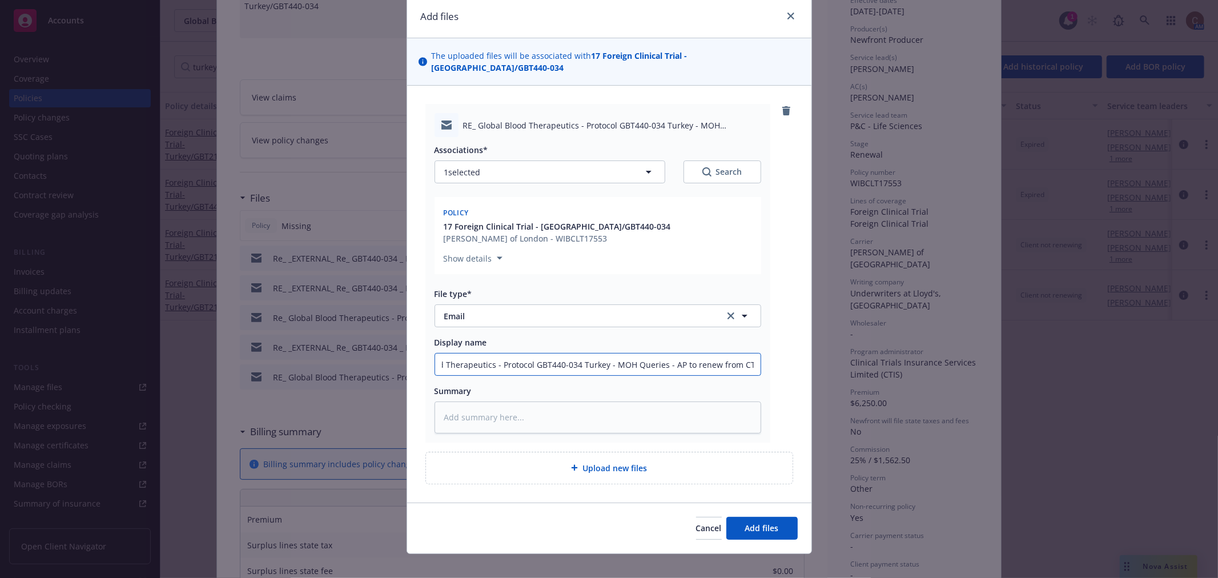
type input "Global Blood Therapeutics - Protocol GBT440-034 Turkey - MOH Queries - AP to re…"
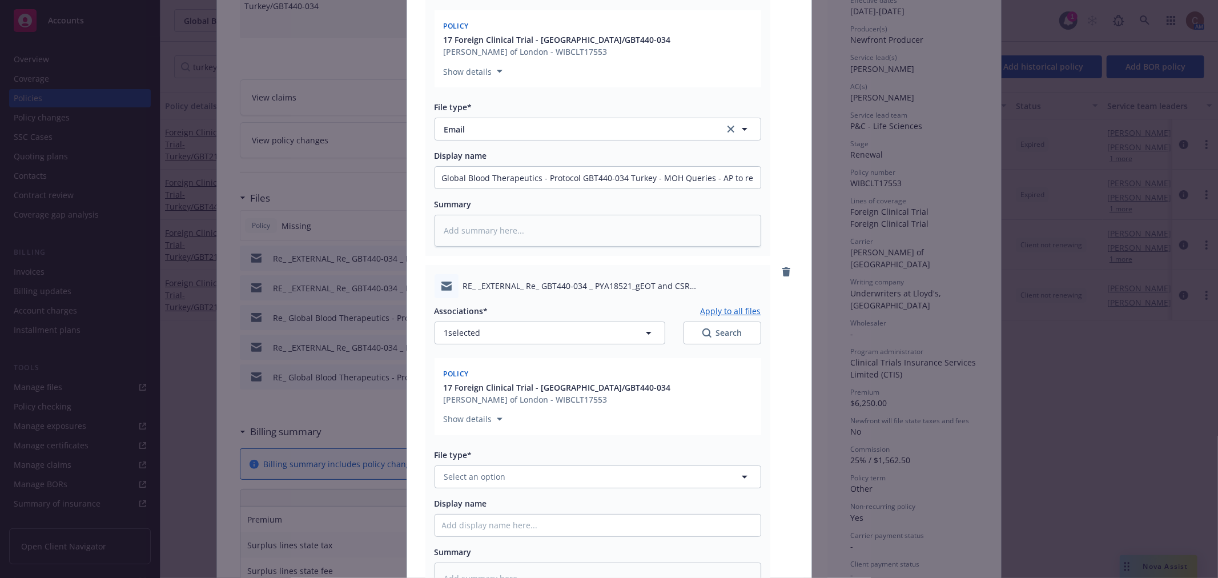
scroll to position [295, 0]
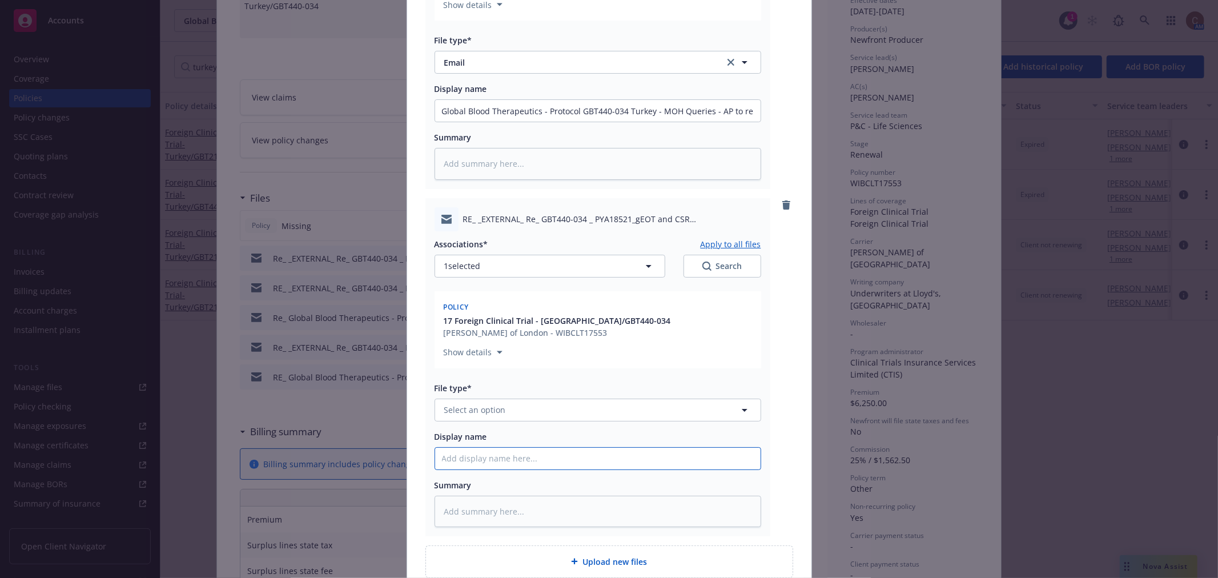
click at [596, 448] on input "Display name" at bounding box center [598, 459] width 326 height 22
paste input "Re: GBT440-034 / PYA18521_gEOT and CSR submission_Turkey"
type textarea "x"
type input "Re: GBT440-034 / PYA18521_gEOT and CSR submission_Turkey"
click at [624, 399] on button "Select an option" at bounding box center [598, 410] width 327 height 23
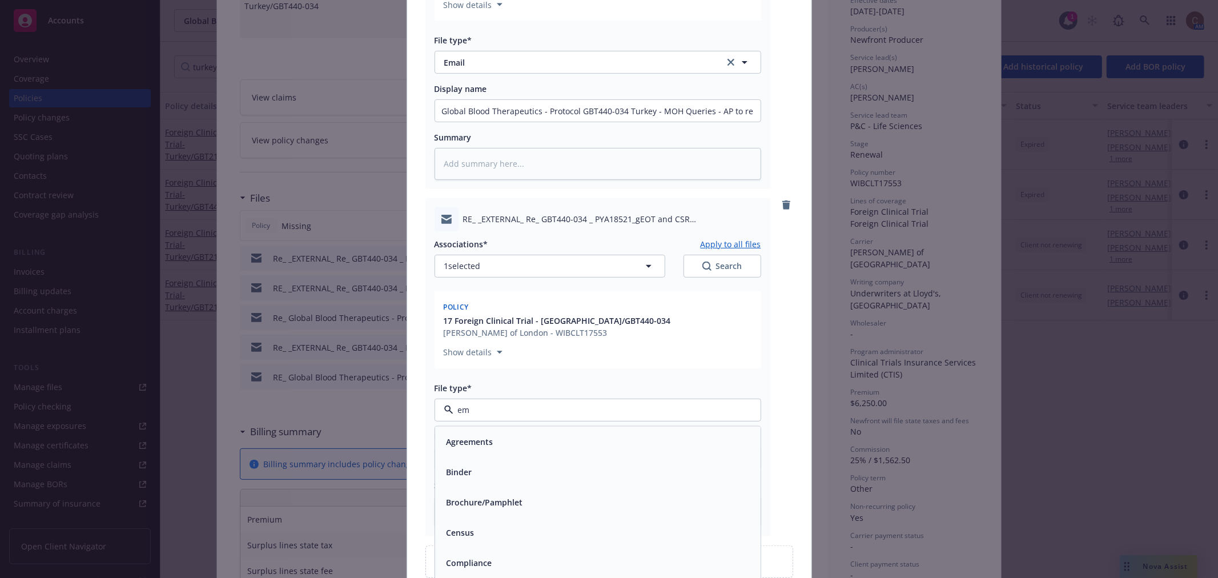
type input "ema"
click at [646, 433] on div "Email" at bounding box center [598, 441] width 312 height 17
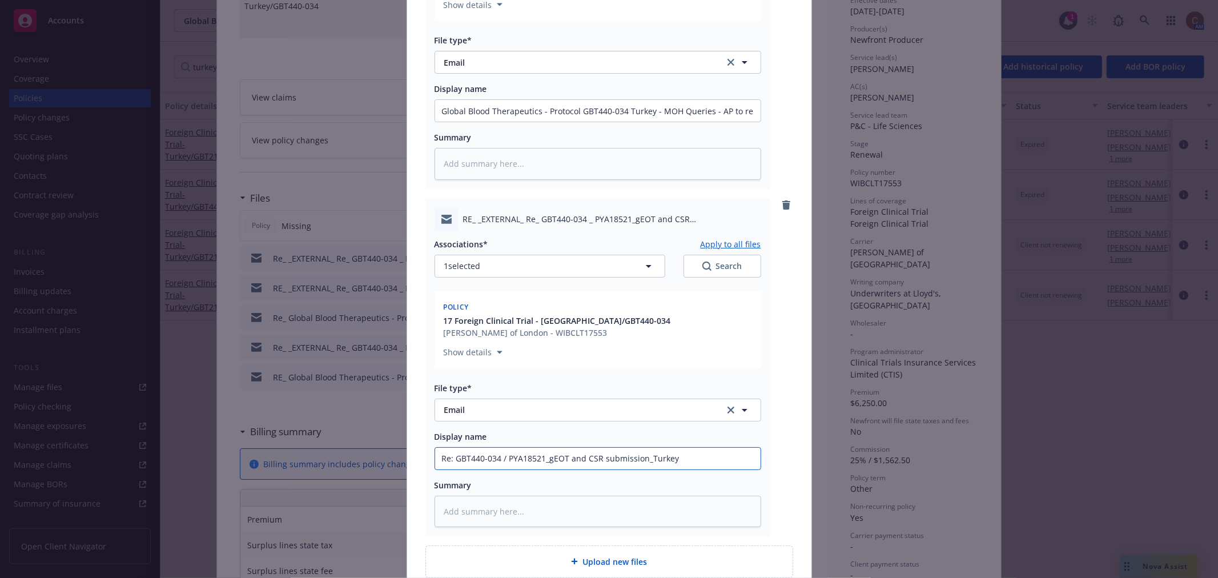
click at [682, 450] on input "Re: GBT440-034 / PYA18521_gEOT and CSR submission_Turkey" at bounding box center [598, 459] width 326 height 22
type textarea "x"
type input "Re: GBT440-034 / PYA18521_gEOT and CSR submission_Turkey"
type textarea "x"
type input "Re: GBT440-034 / PYA18521_gEOT and CSR submission_Turkey -"
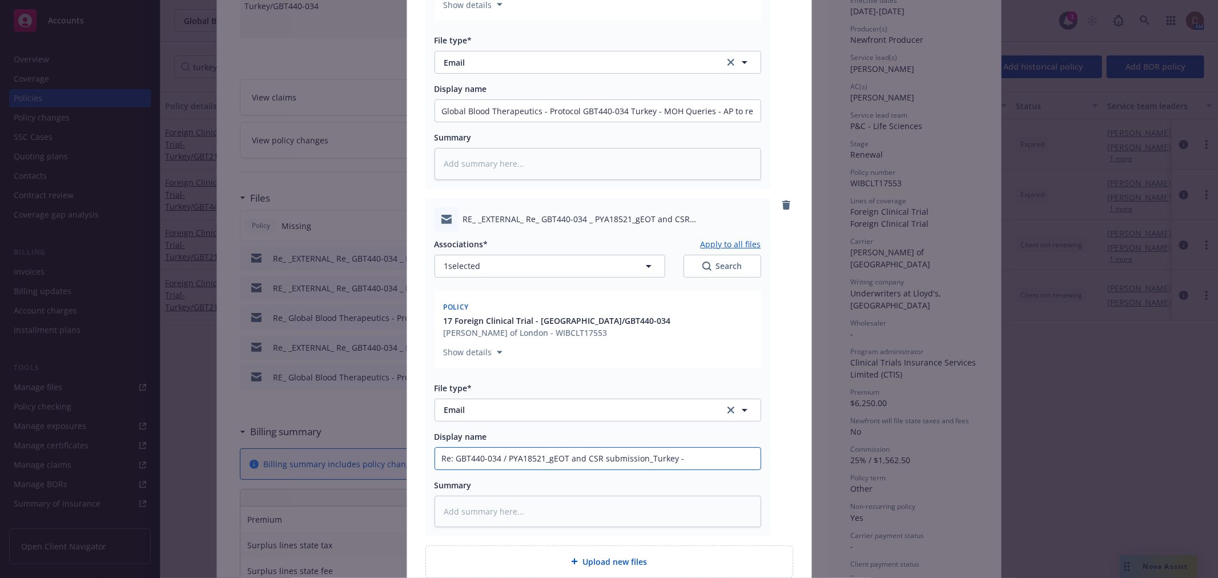
type textarea "x"
type input "Re: GBT440-034 / PYA18521_gEOT and CSR submission_Turkey -"
type textarea "x"
type input "Re: GBT440-034 / PYA18521_gEOT and CSR submission_Turkey - A"
type textarea "x"
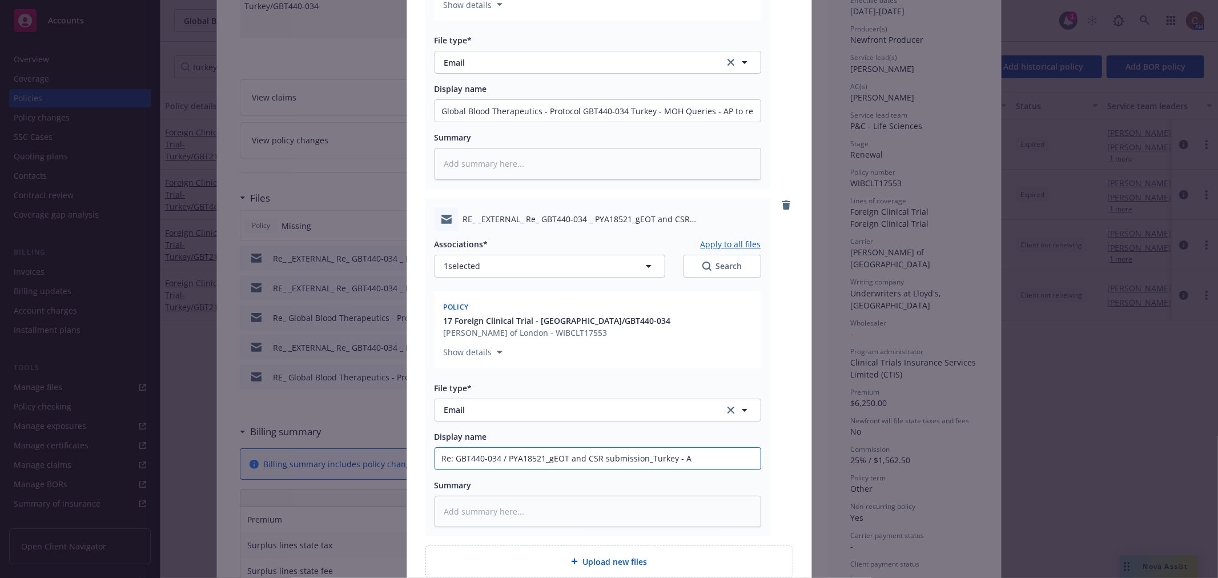
type input "Re: GBT440-034 / PYA18521_gEOT and CSR submission_Turkey - Ap"
type textarea "x"
type input "Re: GBT440-034 / PYA18521_gEOT and CSR submission_Turkey - Ap"
type textarea "x"
type input "Re: GBT440-034 / PYA18521_gEOT and CSR submission_Turkey - Ap t"
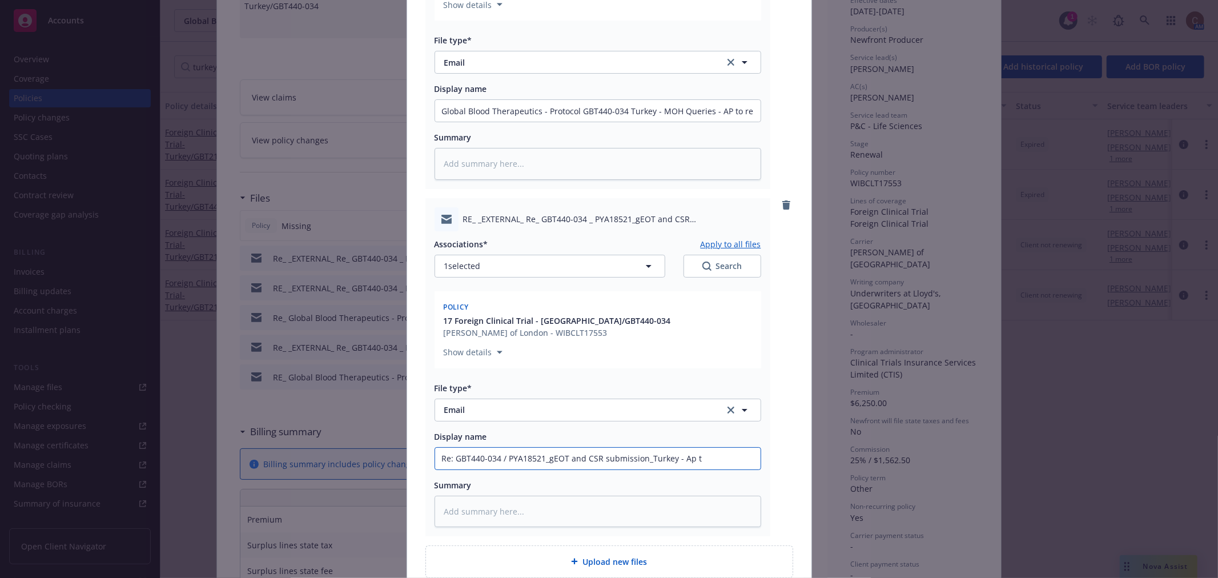
type textarea "x"
type input "Re: GBT440-034 / PYA18521_gEOT and CSR submission_Turkey - Ap t"
type textarea "x"
type input "Re: GBT440-034 / PYA18521_gEOT and CSR submission_Turkey - Ap t"
type textarea "x"
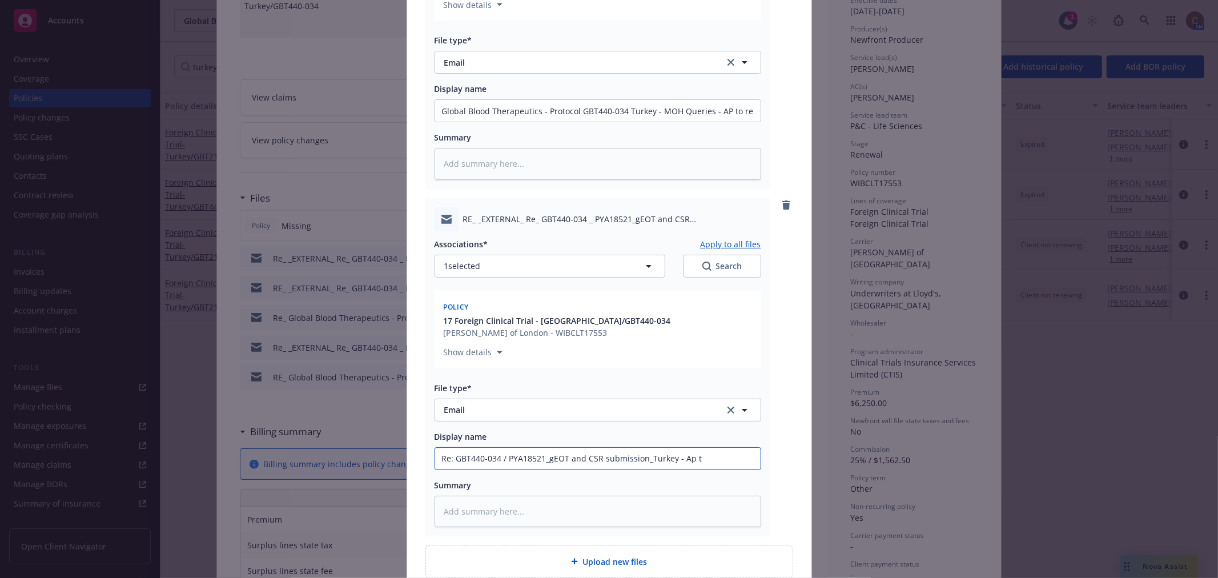
type input "Re: GBT440-034 / PYA18521_gEOT and CSR submission_Turkey - Ap"
type textarea "x"
type input "Re: GBT440-034 / PYA18521_gEOT and CSR submission_Turkey - Ap"
type textarea "x"
type input "Re: GBT440-034 / PYA18521_gEOT and CSR submission_Turkey - A"
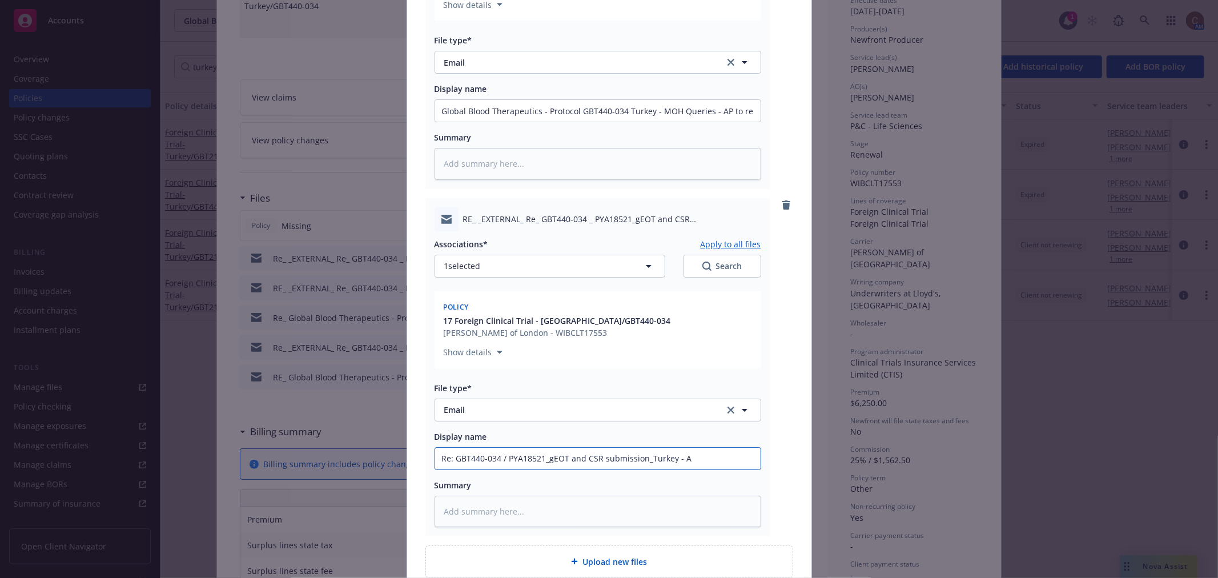
type textarea "x"
type input "Re: GBT440-034 / PYA18521_gEOT and CSR submission_Turkey - AP"
type textarea "x"
type input "Re: GBT440-034 / PYA18521_gEOT and CSR submission_Turkey - AP to"
type textarea "x"
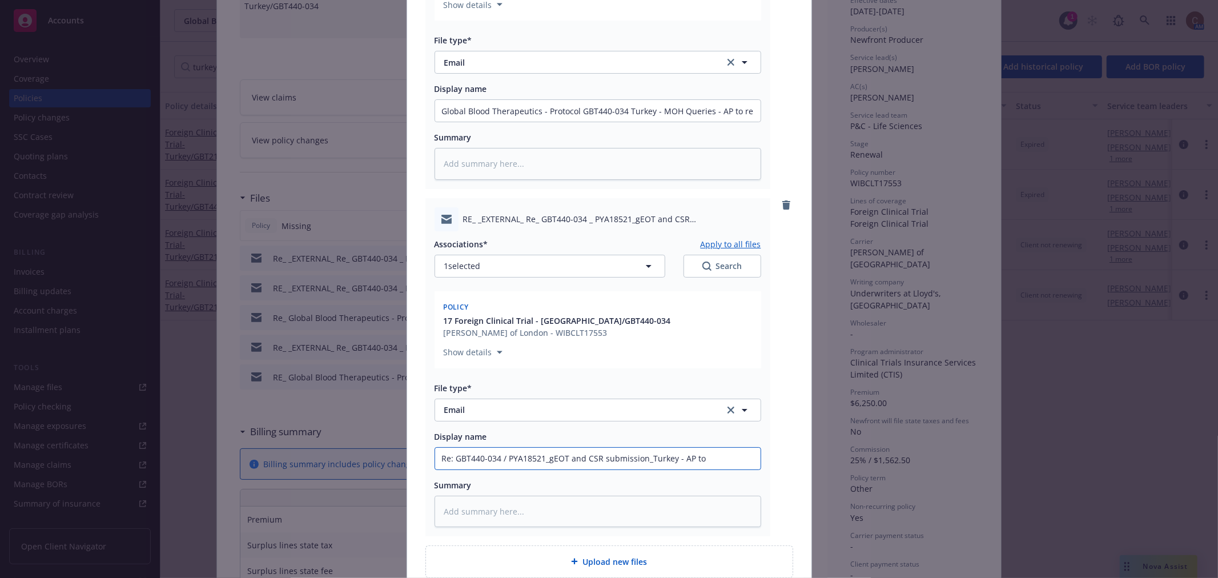
type input "Re: GBT440-034 / PYA18521_gEOT and CSR submission_Turkey - AP to"
type textarea "x"
type input "Re: GBT440-034 / PYA18521_gEOT and CSR submission_Turkey - AP to r"
type textarea "x"
type input "Re: GBT440-034 / PYA18521_gEOT and CSR submission_Turkey - AP to re"
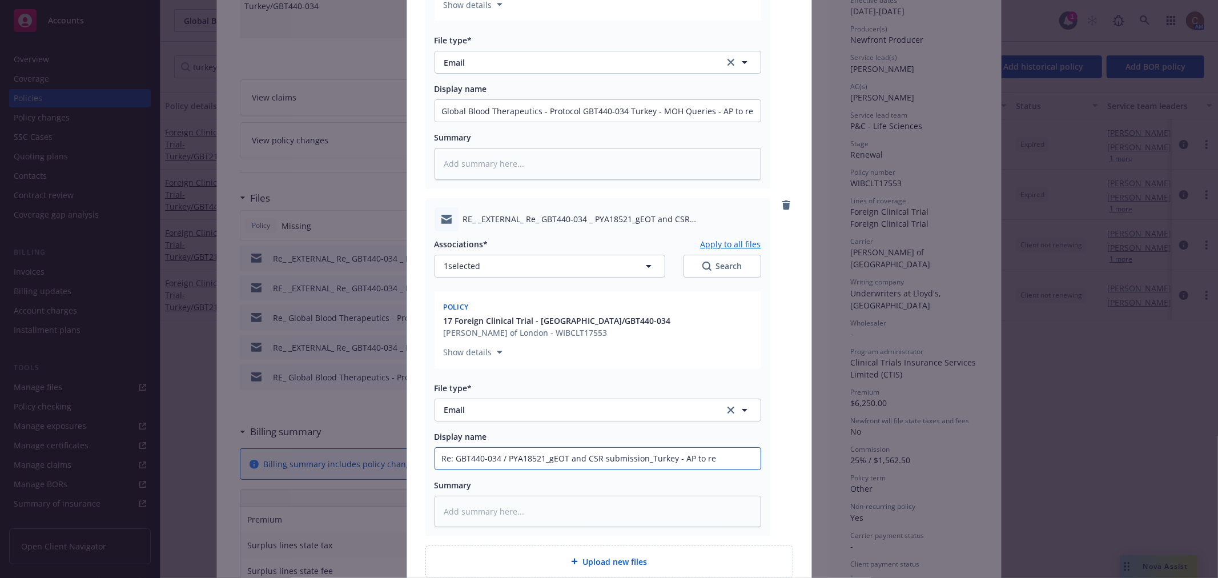
type textarea "x"
type input "Re: GBT440-034 / PYA18521_gEOT and CSR submission_Turkey - AP to ren"
type textarea "x"
type input "Re: GBT440-034 / PYA18521_gEOT and CSR submission_Turkey - AP to rene"
type textarea "x"
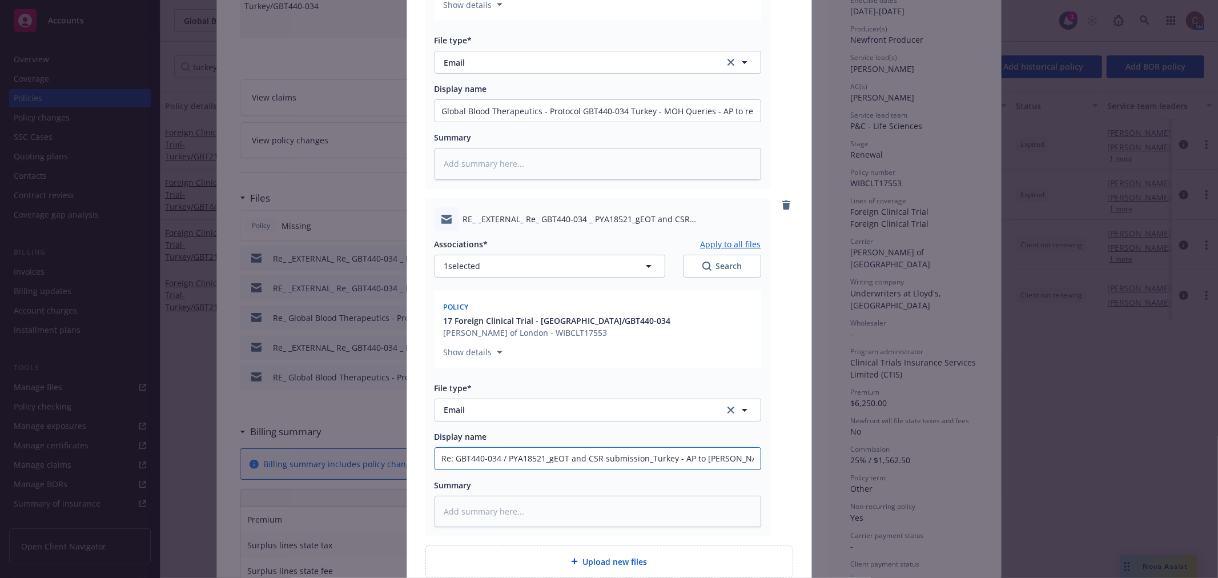
type input "Re: GBT440-034 / PYA18521_gEOT and CSR submission_Turkey - AP to renew"
type textarea "x"
type input "Re: GBT440-034 / PYA18521_gEOT and CSR submission_Turkey - AP to renew"
type textarea "x"
type input "Re: GBT440-034 / PYA18521_gEOT and CSR submission_Turkey - AP to renew s"
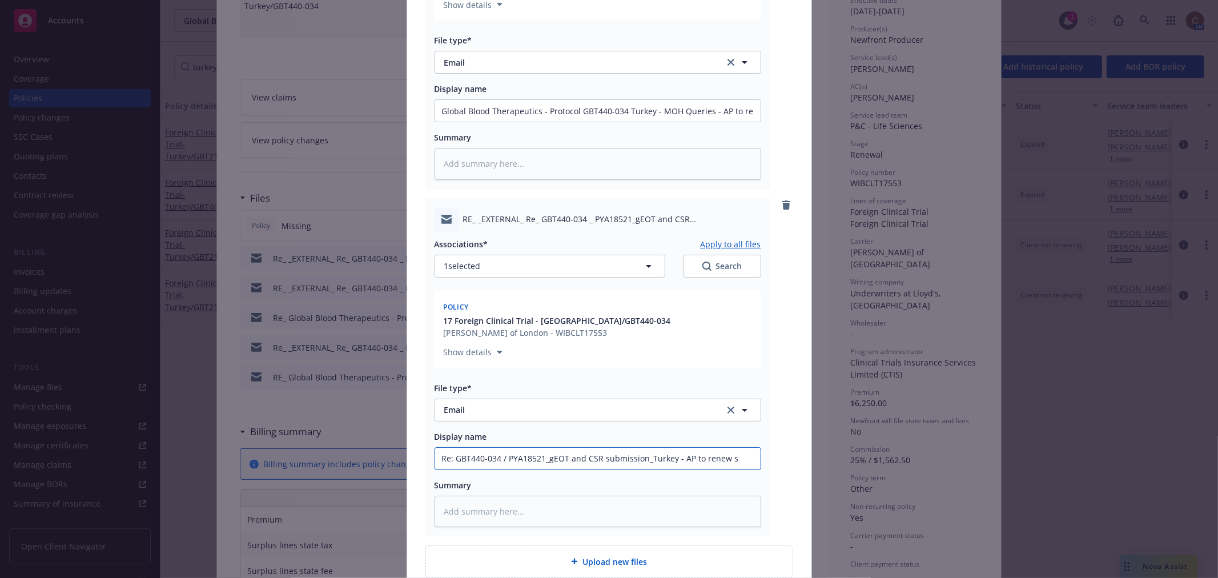
type textarea "x"
type input "Re: GBT440-034 / PYA18521_gEOT and CSR submission_Turkey - AP to renew se"
type textarea "x"
type input "Re: GBT440-034 / PYA18521_gEOT and CSR submission_Turkey - AP to renew sen"
type textarea "x"
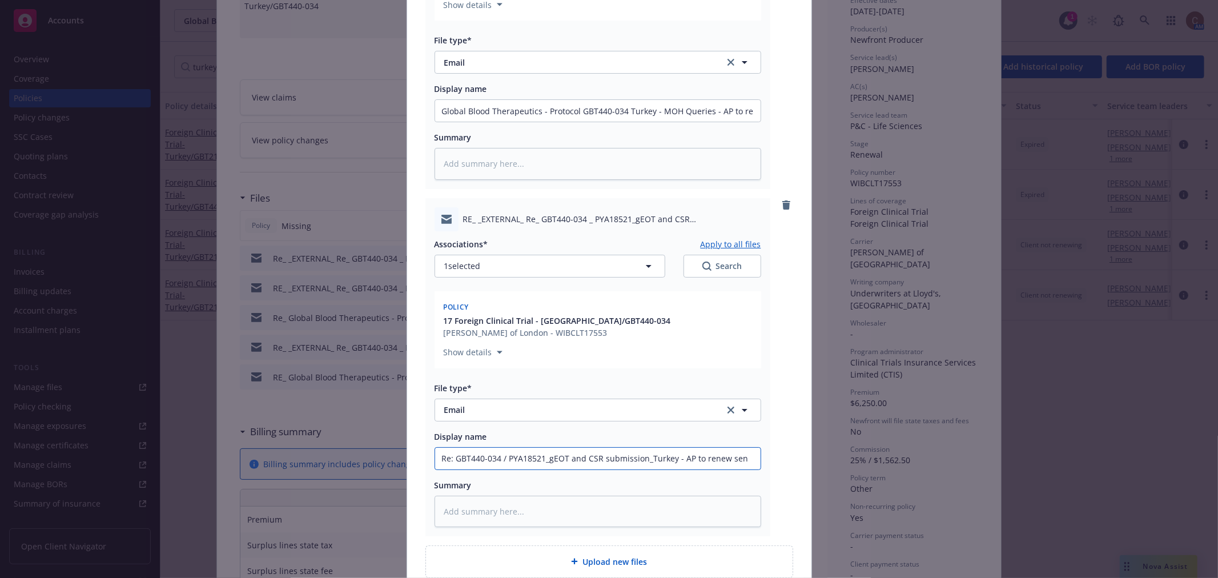
type input "Re: GBT440-034 / PYA18521_gEOT and CSR submission_Turkey - AP to renew sent"
type textarea "x"
type input "Re: GBT440-034 / PYA18521_gEOT and CSR submission_Turkey - AP to renew sent"
type textarea "x"
type input "Re: GBT440-034 / PYA18521_gEOT and CSR submission_Turkey - AP to renew sent t"
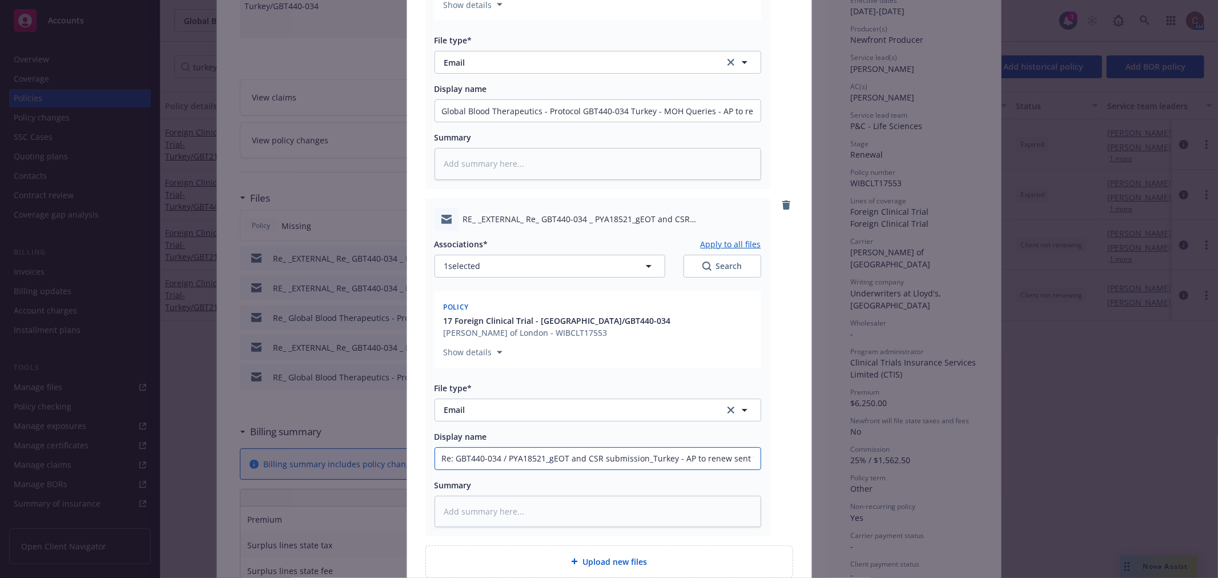
type textarea "x"
type input "Re: GBT440-034 / PYA18521_gEOT and CSR submission_Turkey - AP to renew sent to"
type textarea "x"
type input "Re: GBT440-034 / PYA18521_gEOT and CSR submission_Turkey - AP to renew sent to"
type textarea "x"
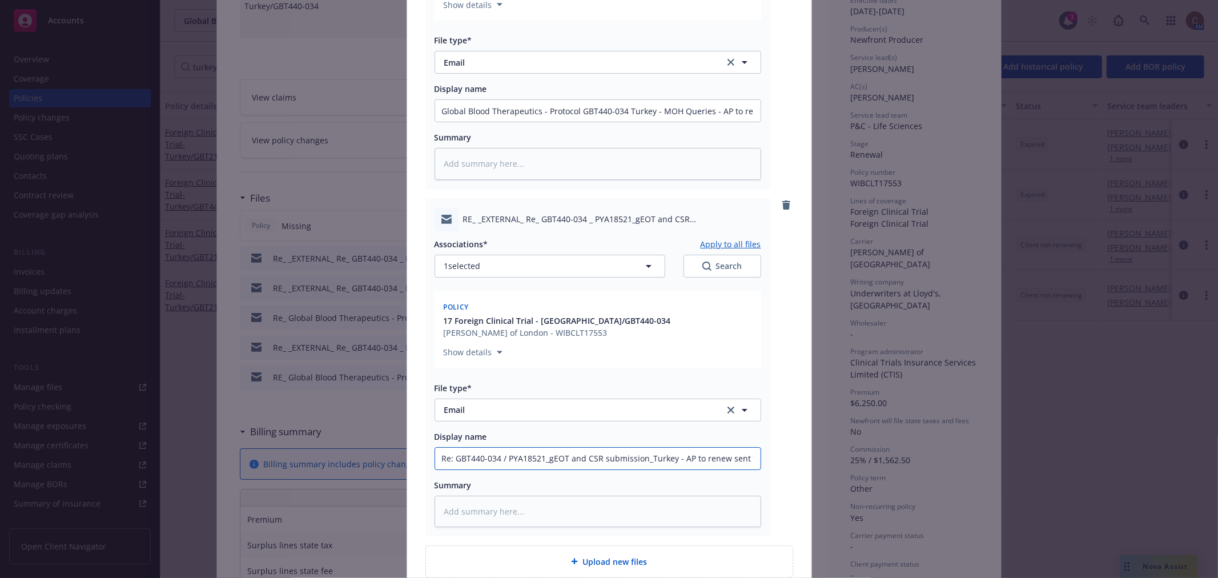
type input "Re: GBT440-034 / PYA18521_gEOT and CSR submission_Turkey - AP to renew sent to i"
type textarea "x"
type input "Re: GBT440-034 / PYA18521_gEOT and CSR submission_Turkey - AP to renew sent to …"
type textarea "x"
type input "Re: GBT440-034 / PYA18521_gEOT and CSR submission_Turkey - AP to renew sent to …"
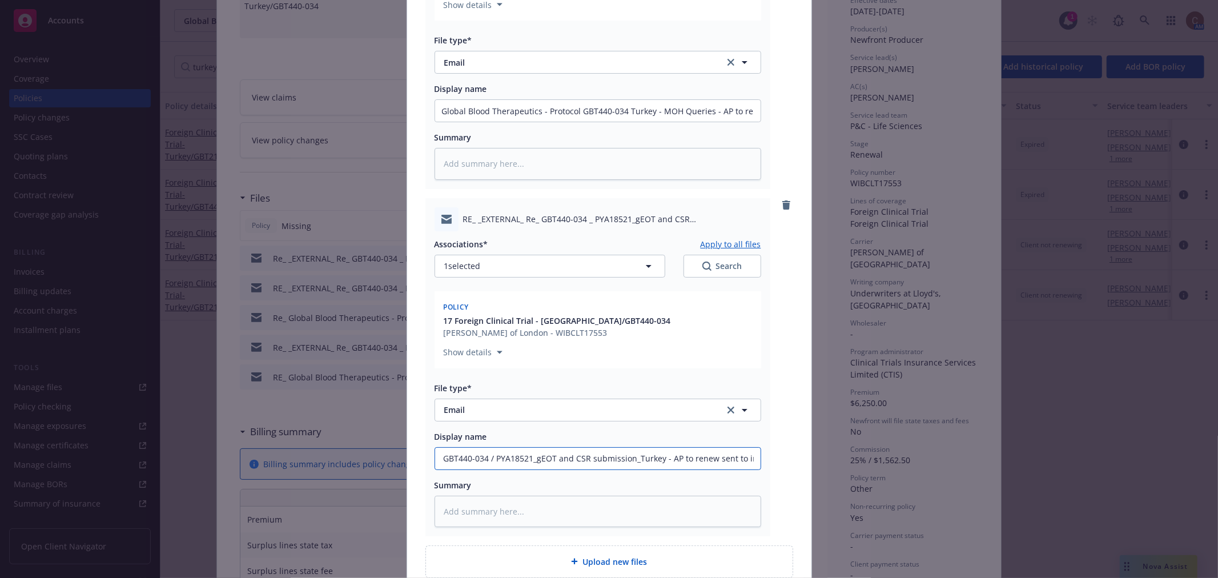
type textarea "x"
type input "Re: GBT440-034 / PYA18521_gEOT and CSR submission_Turkey - AP to renew sent to …"
type textarea "x"
type input "Re: GBT440-034 / PYA18521_gEOT and CSR submission_Turkey - AP to renew sent to …"
type textarea "x"
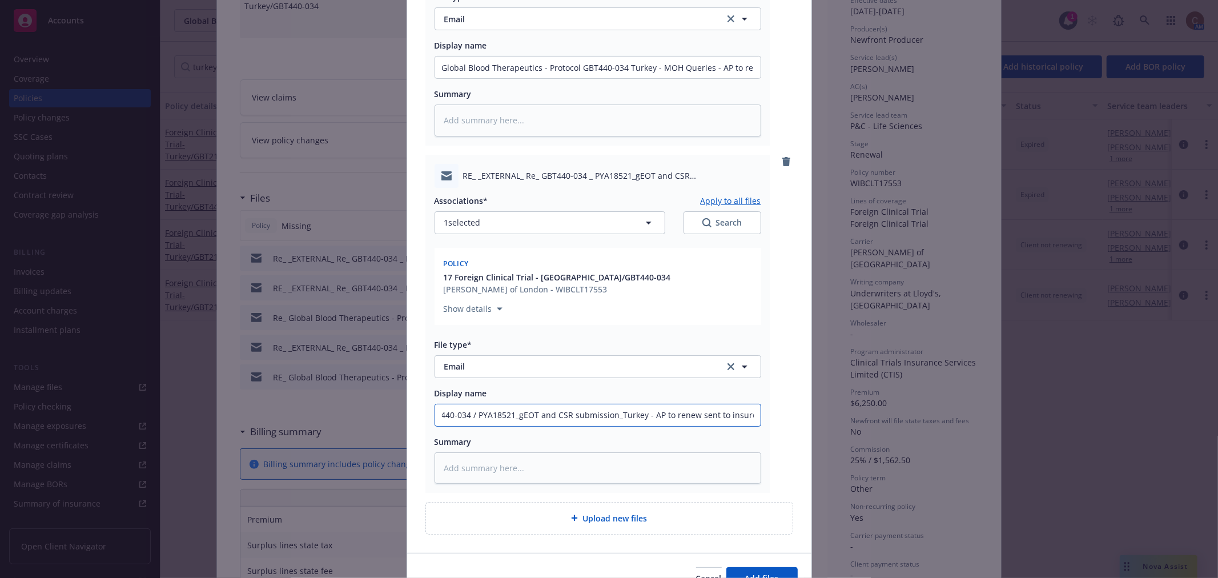
scroll to position [390, 0]
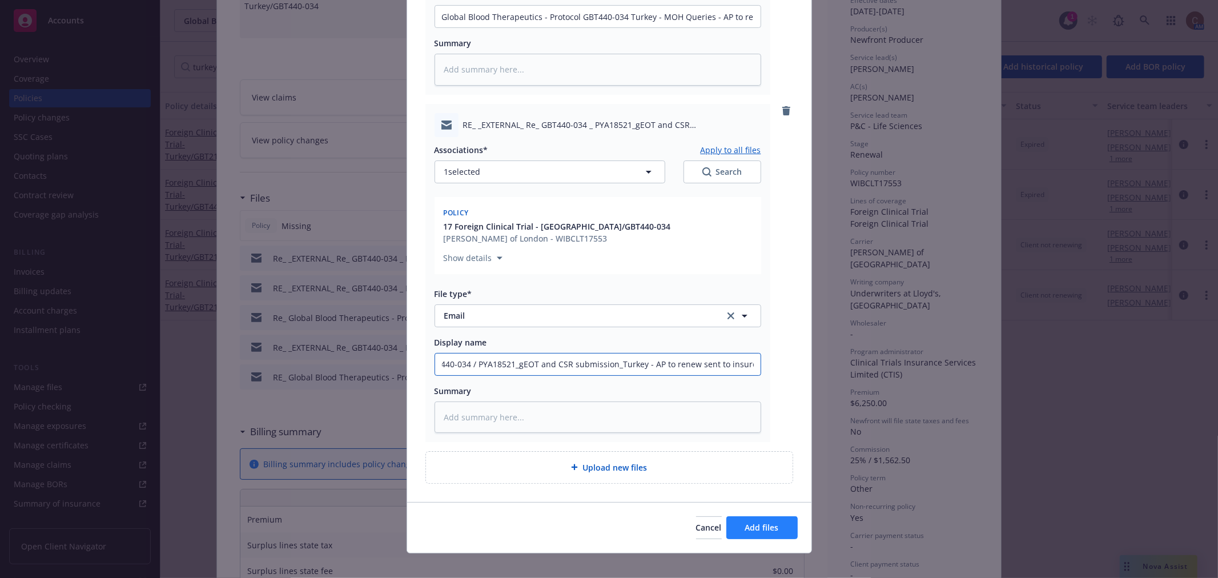
type input "Re: GBT440-034 / PYA18521_gEOT and CSR submission_Turkey - AP to renew sent to …"
click at [761, 522] on span "Add files" at bounding box center [762, 527] width 34 height 11
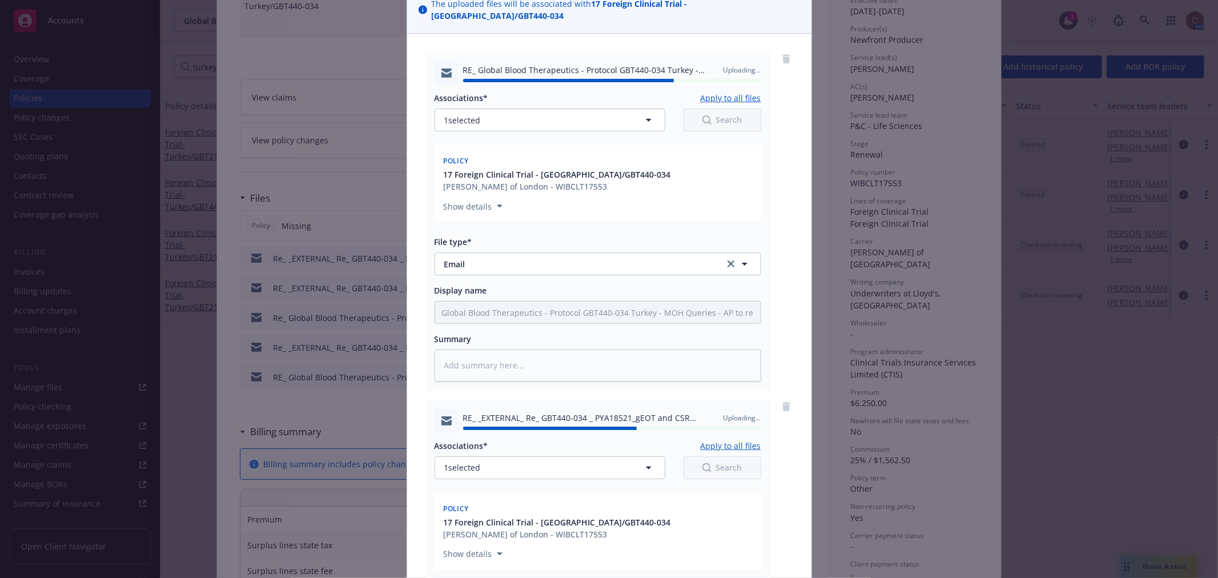
scroll to position [13, 0]
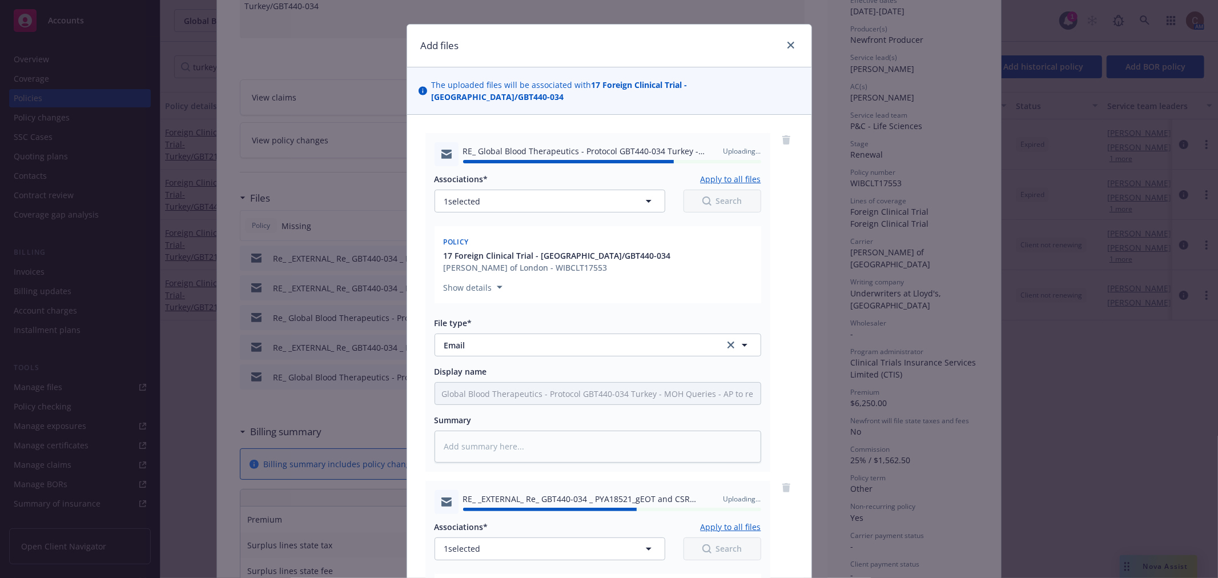
type textarea "x"
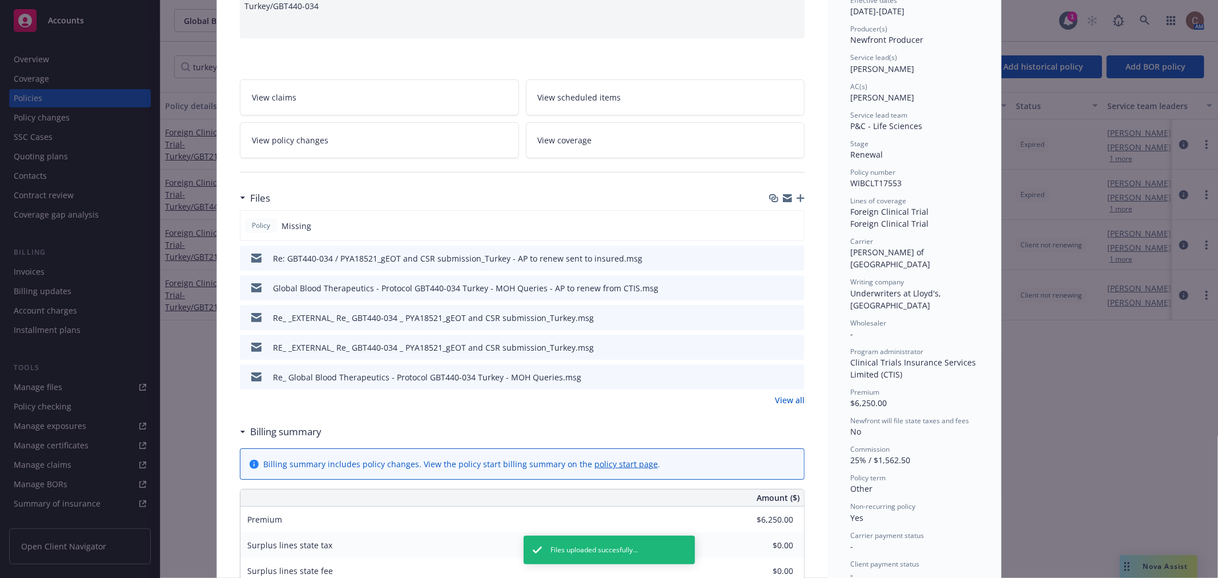
scroll to position [0, 0]
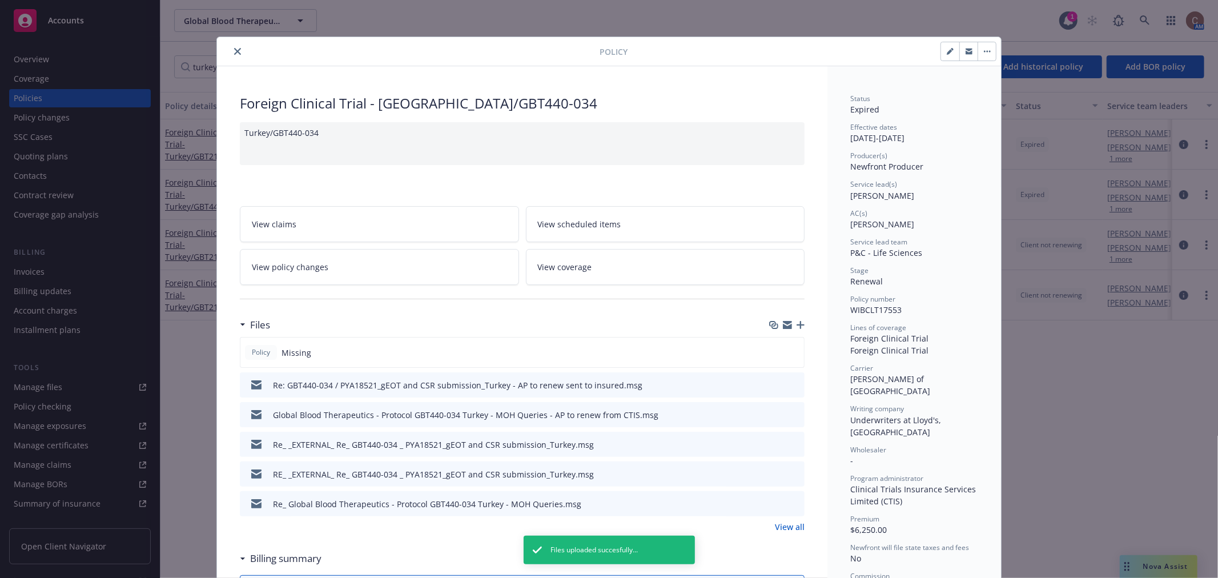
click at [234, 53] on icon "close" at bounding box center [237, 51] width 7 height 7
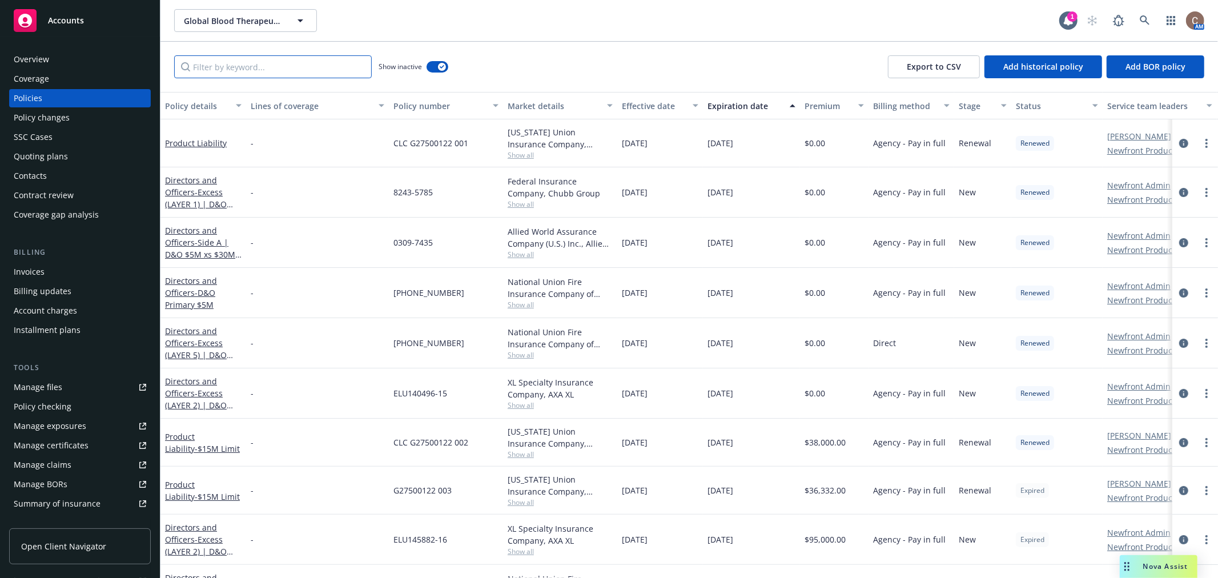
click at [242, 71] on input "Filter by keyword..." at bounding box center [273, 66] width 198 height 23
click at [243, 70] on input "Filter by keyword..." at bounding box center [273, 66] width 198 height 23
click at [293, 69] on input "Filter by keyword..." at bounding box center [273, 66] width 198 height 23
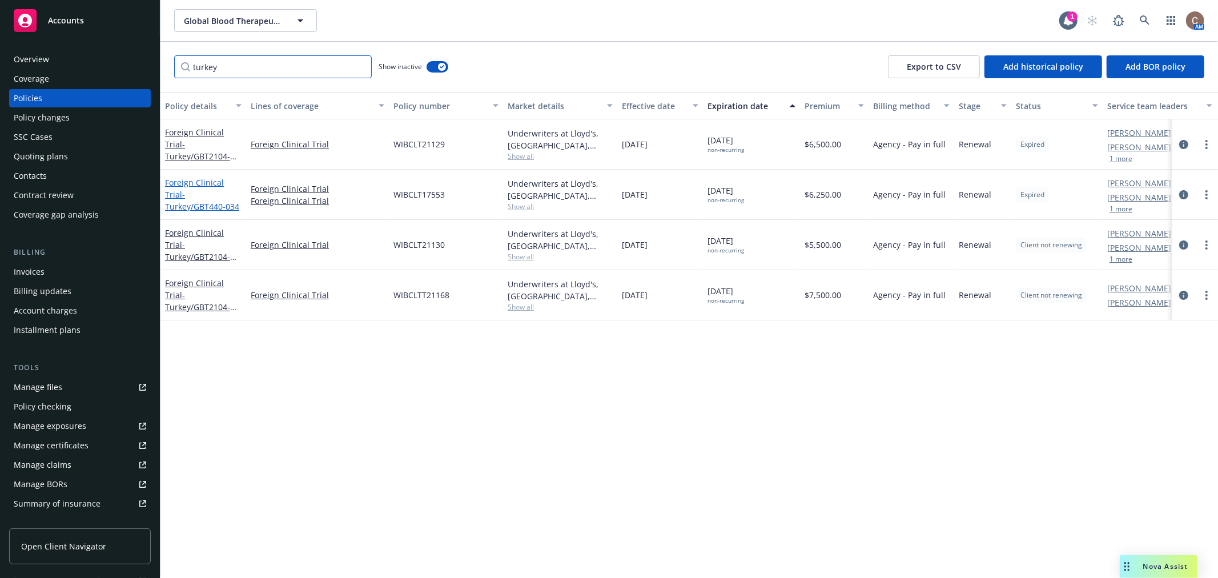
type input "turkey"
click at [201, 191] on span "- Turkey/GBT440-034" at bounding box center [202, 200] width 74 height 23
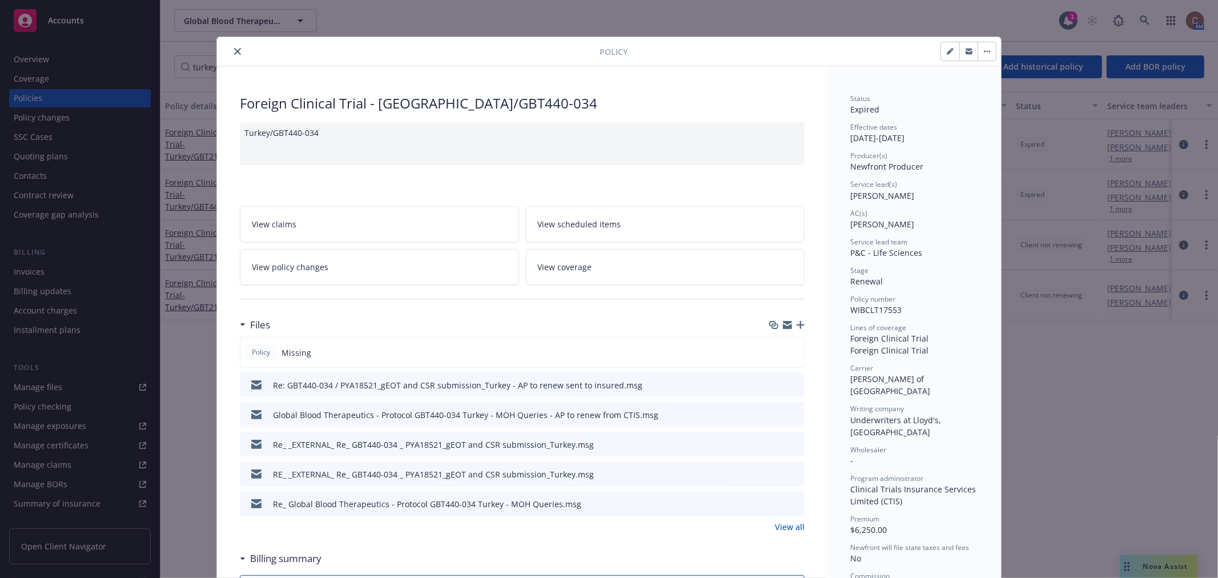
click at [234, 50] on icon "close" at bounding box center [237, 51] width 7 height 7
click at [229, 49] on div "turkey Show inactive Export to CSV Add historical policy Add BOR policy" at bounding box center [690, 67] width 1058 height 50
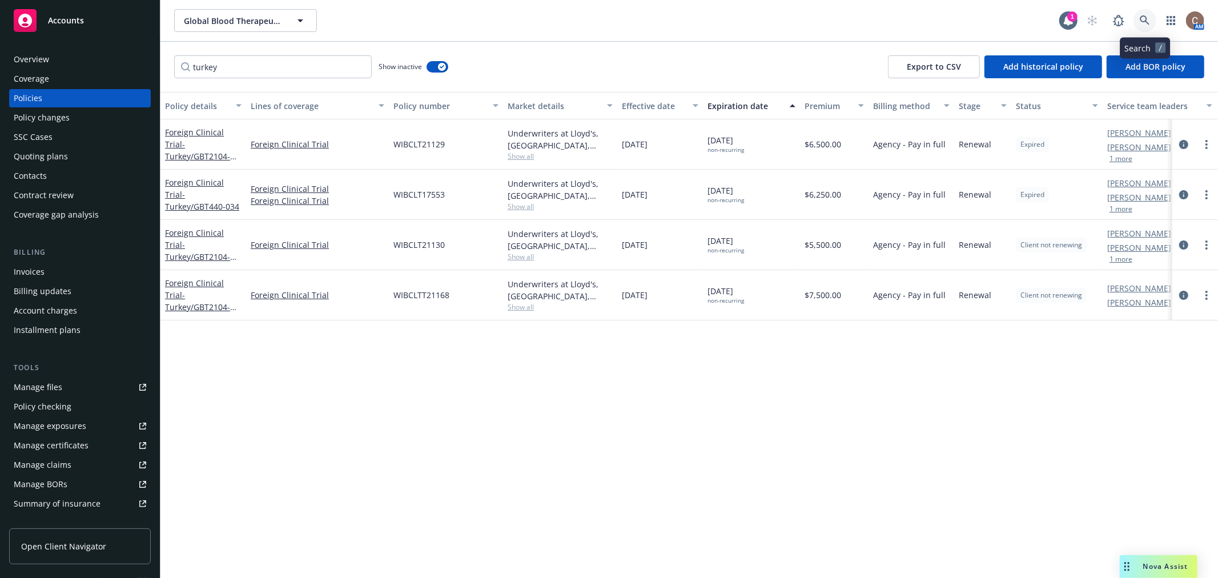
click at [1156, 25] on link at bounding box center [1145, 20] width 23 height 23
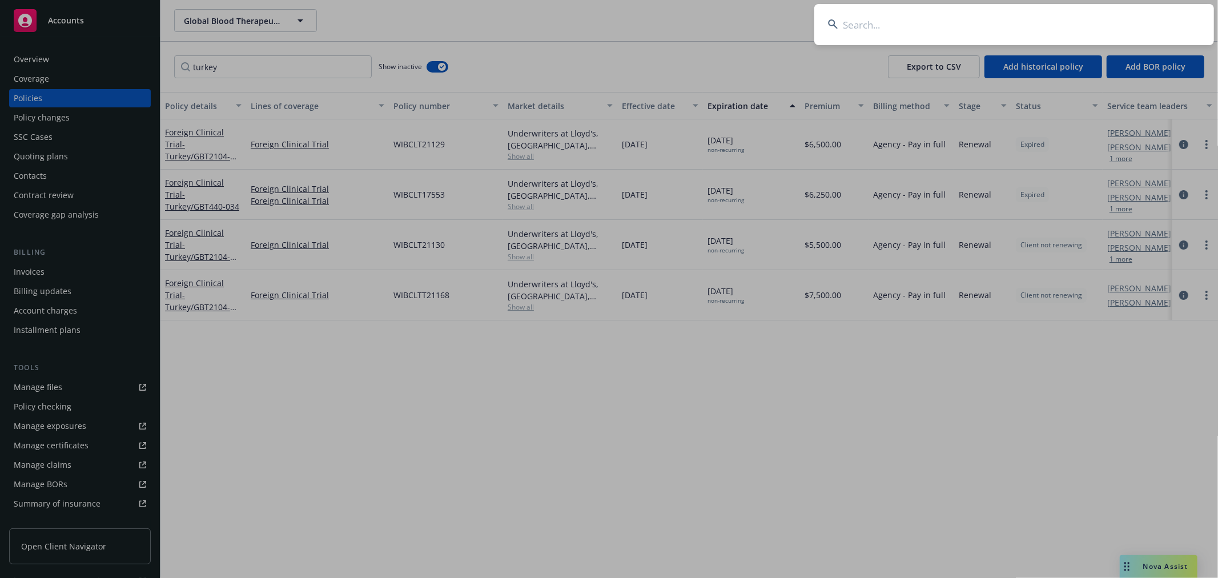
click at [1092, 27] on input at bounding box center [1015, 24] width 400 height 41
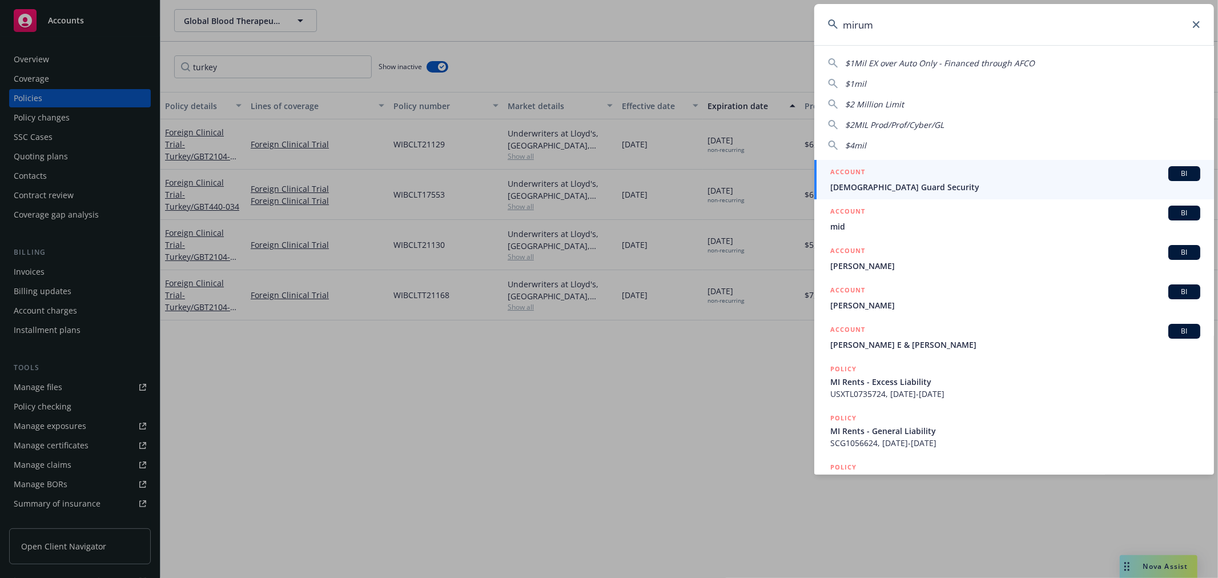
type input "mirum"
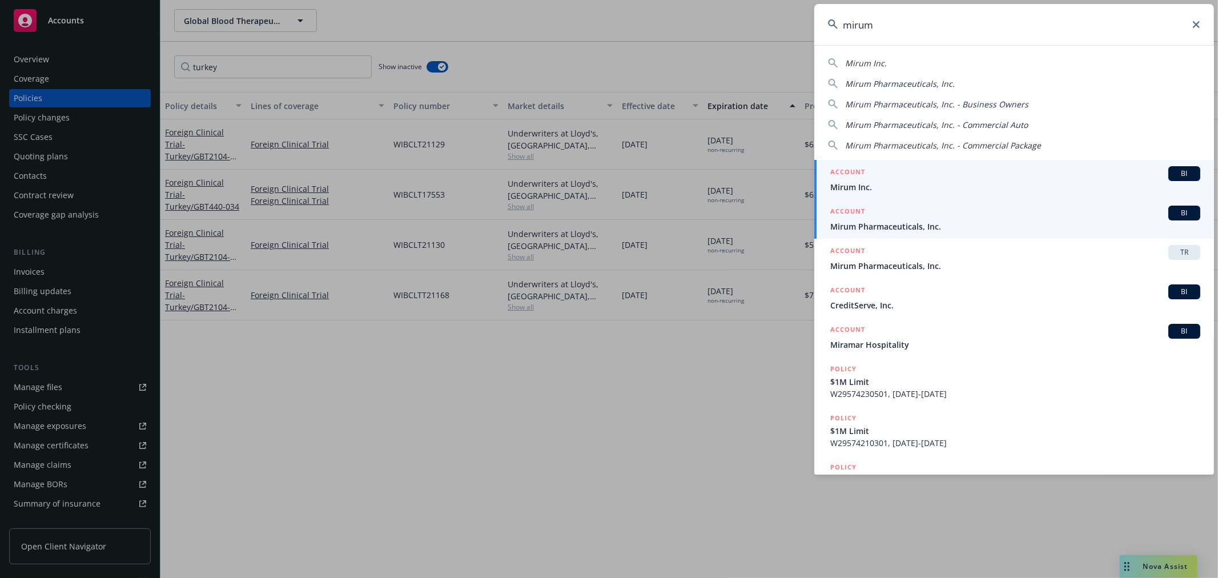
click at [924, 229] on span "Mirum Pharmaceuticals, Inc." at bounding box center [1016, 227] width 370 height 12
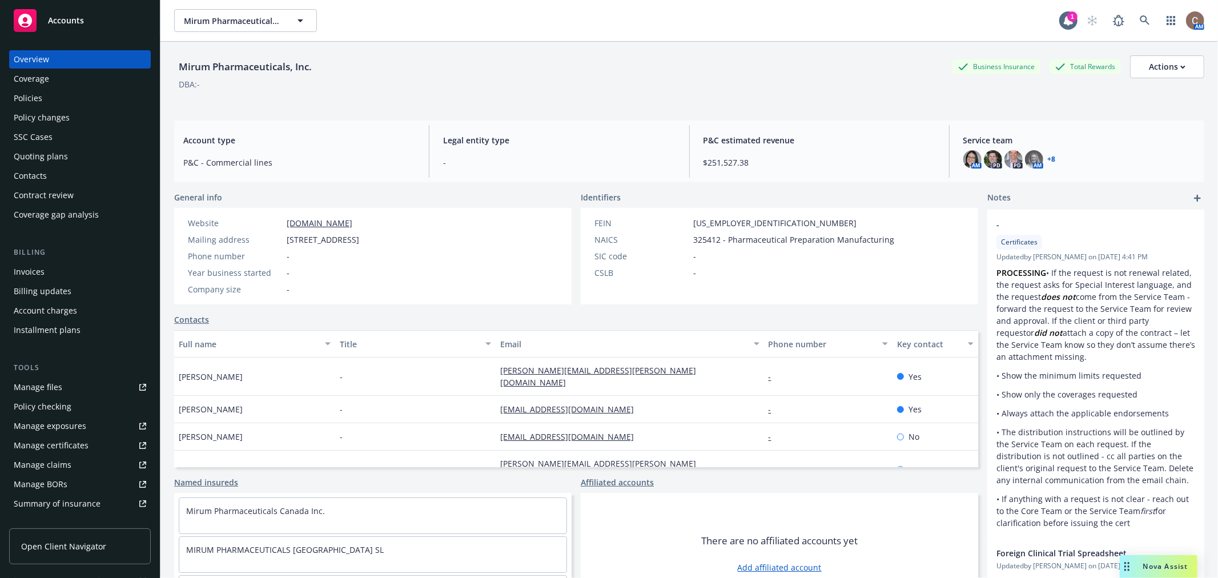
click at [87, 98] on div "Policies" at bounding box center [80, 98] width 133 height 18
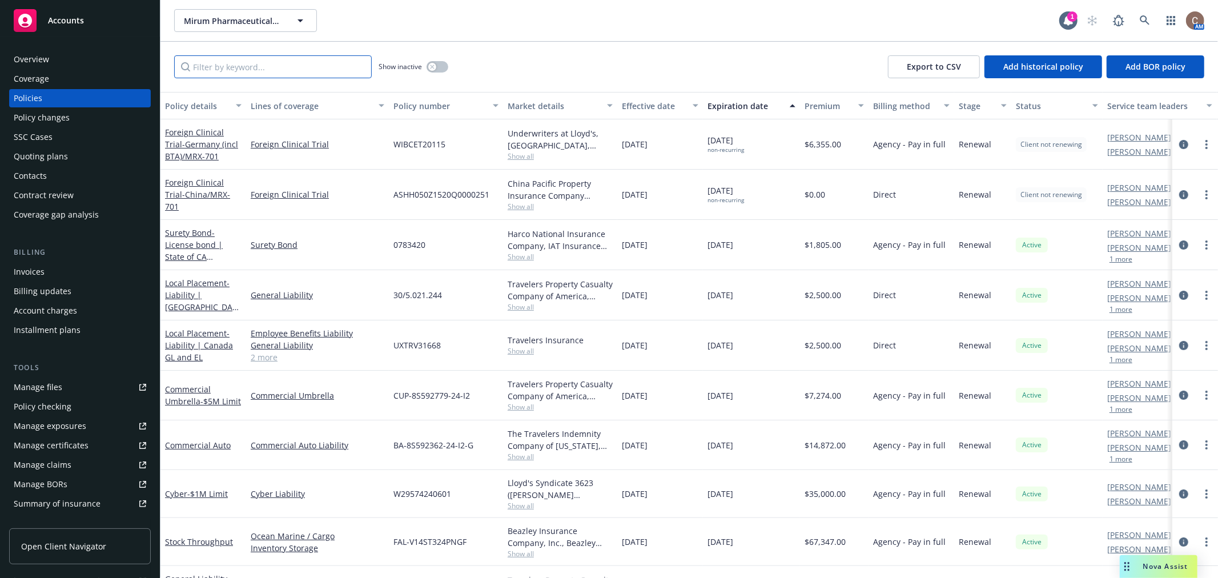
click at [220, 70] on input "Filter by keyword..." at bounding box center [273, 66] width 198 height 23
type input "brazil"
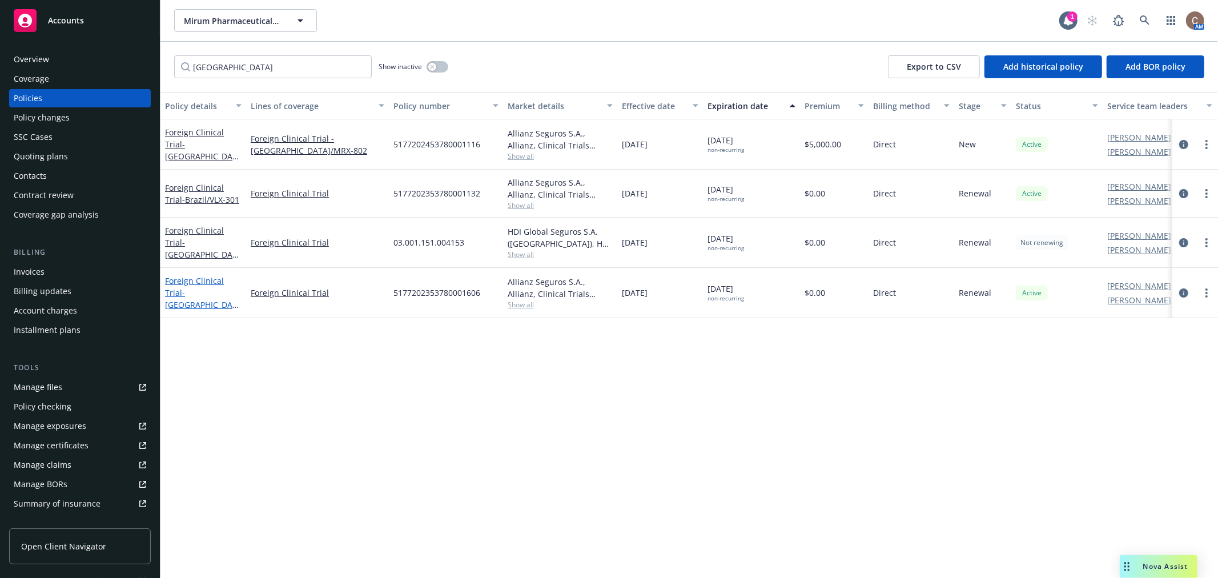
click at [195, 287] on span "- Brazil/VLX-601" at bounding box center [202, 304] width 74 height 35
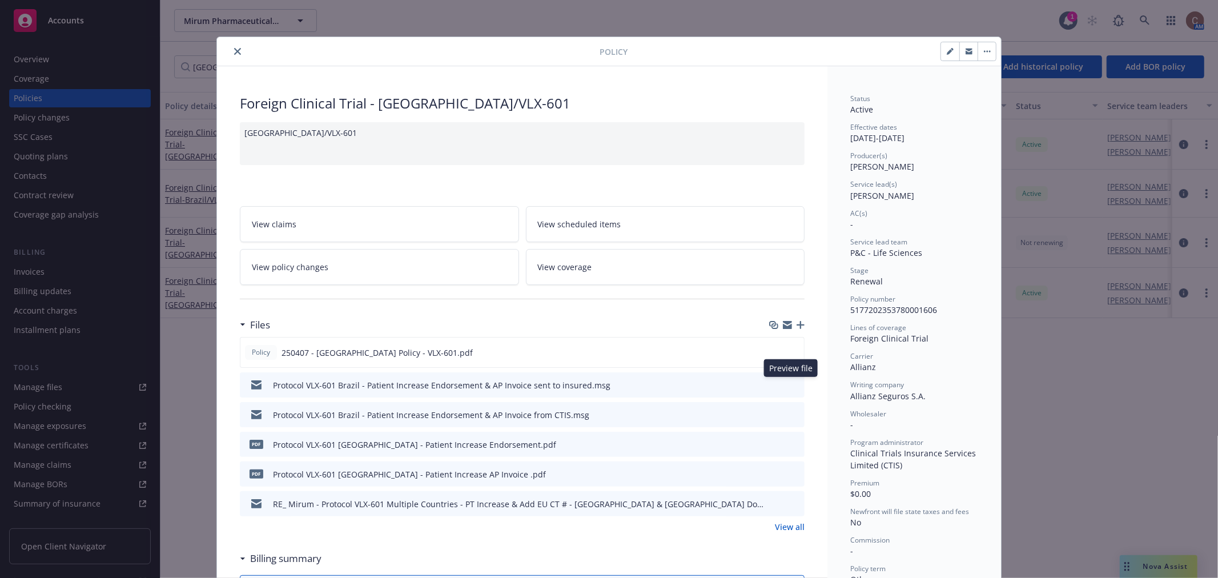
click at [790, 385] on icon "preview file" at bounding box center [794, 384] width 10 height 8
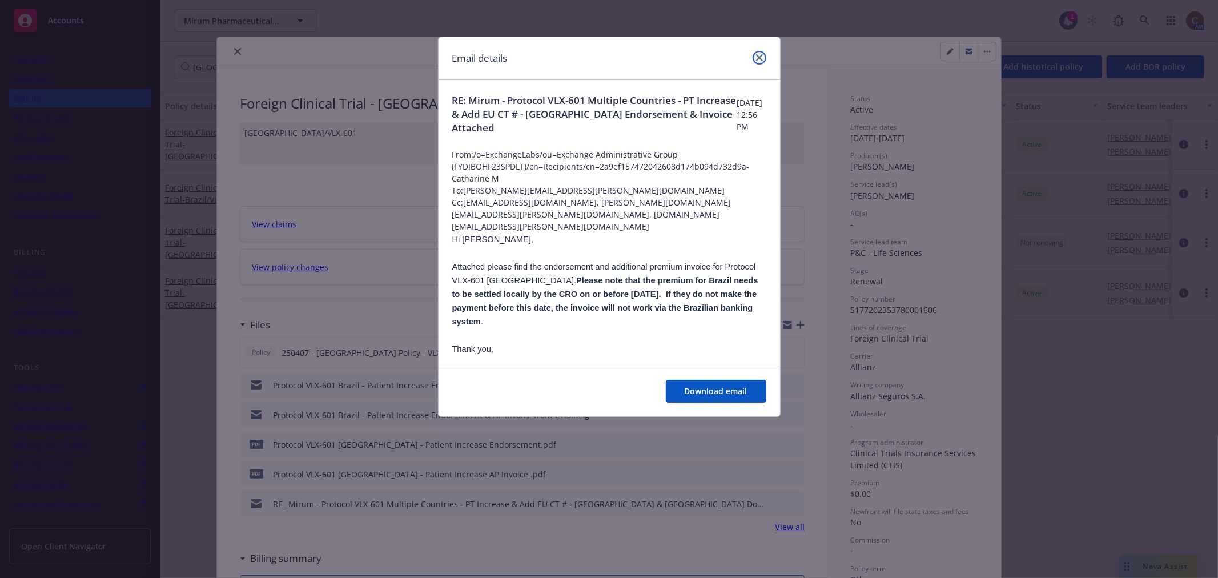
click at [760, 58] on icon "close" at bounding box center [759, 57] width 7 height 7
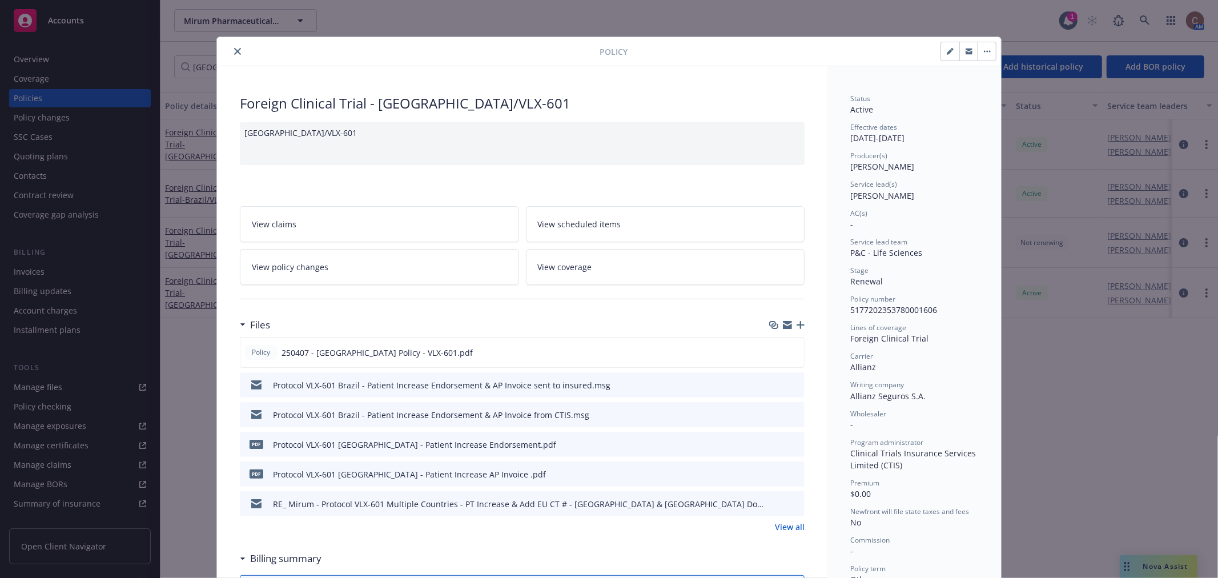
click at [727, 79] on div "Foreign Clinical Trial - Brazil/VLX-601 Brazil/VLX-601 View claims View schedul…" at bounding box center [522, 568] width 611 height 1005
click at [234, 52] on icon "close" at bounding box center [237, 51] width 7 height 7
